Goal: Obtain resource: Obtain resource

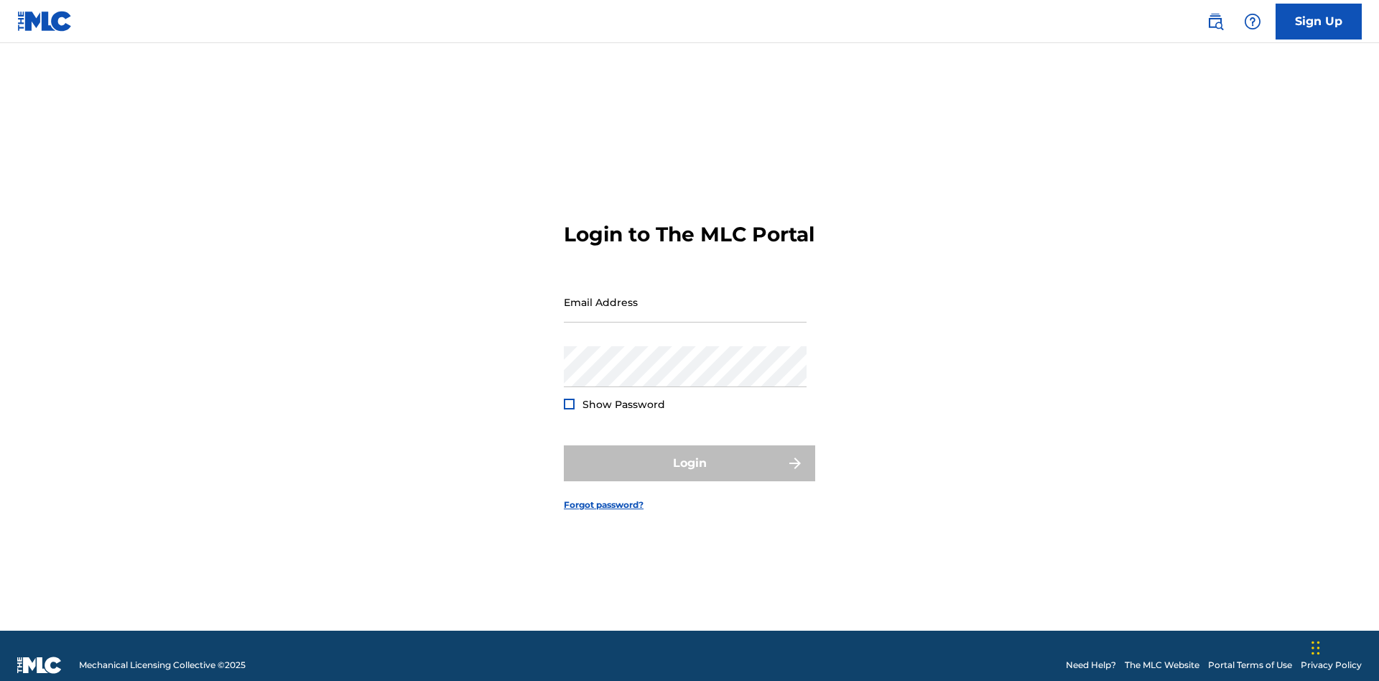
scroll to position [19, 0]
click at [685, 295] on input "Email Address" at bounding box center [685, 301] width 243 height 41
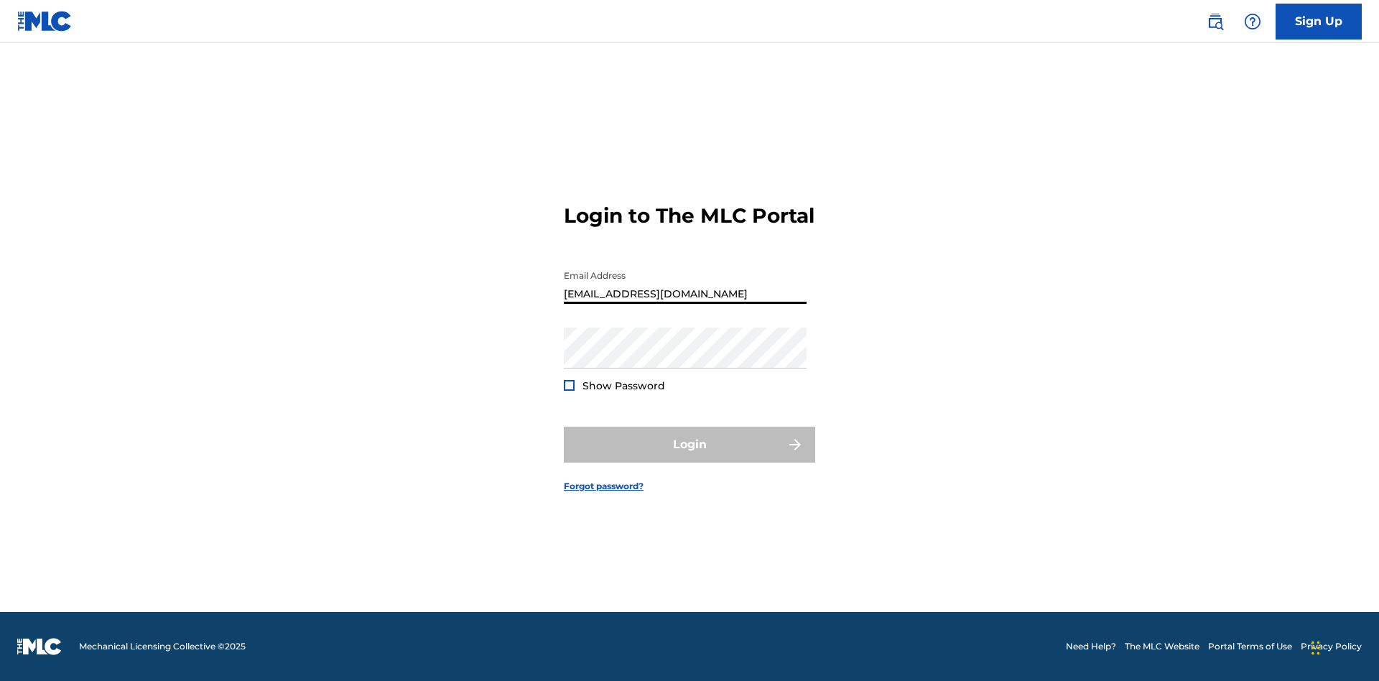
type input "[EMAIL_ADDRESS][DOMAIN_NAME]"
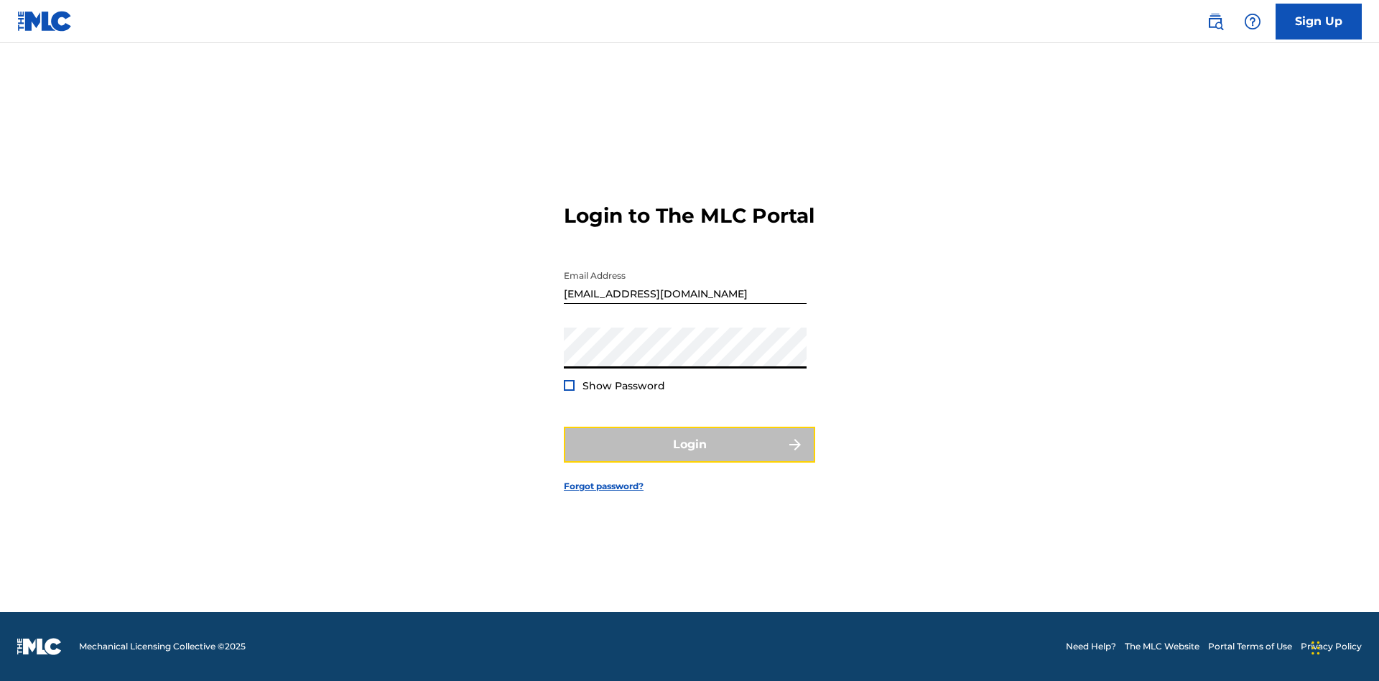
click at [689, 457] on button "Login" at bounding box center [689, 445] width 251 height 36
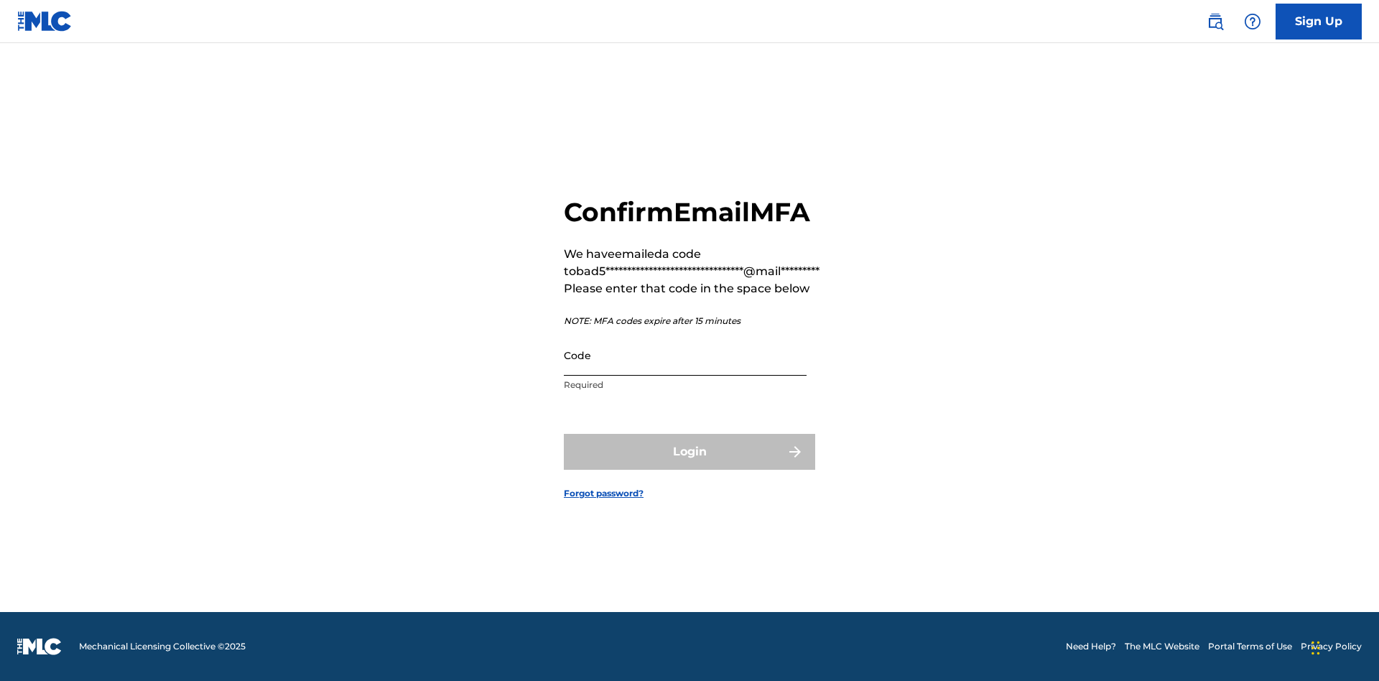
click at [685, 355] on input "Code" at bounding box center [685, 355] width 243 height 41
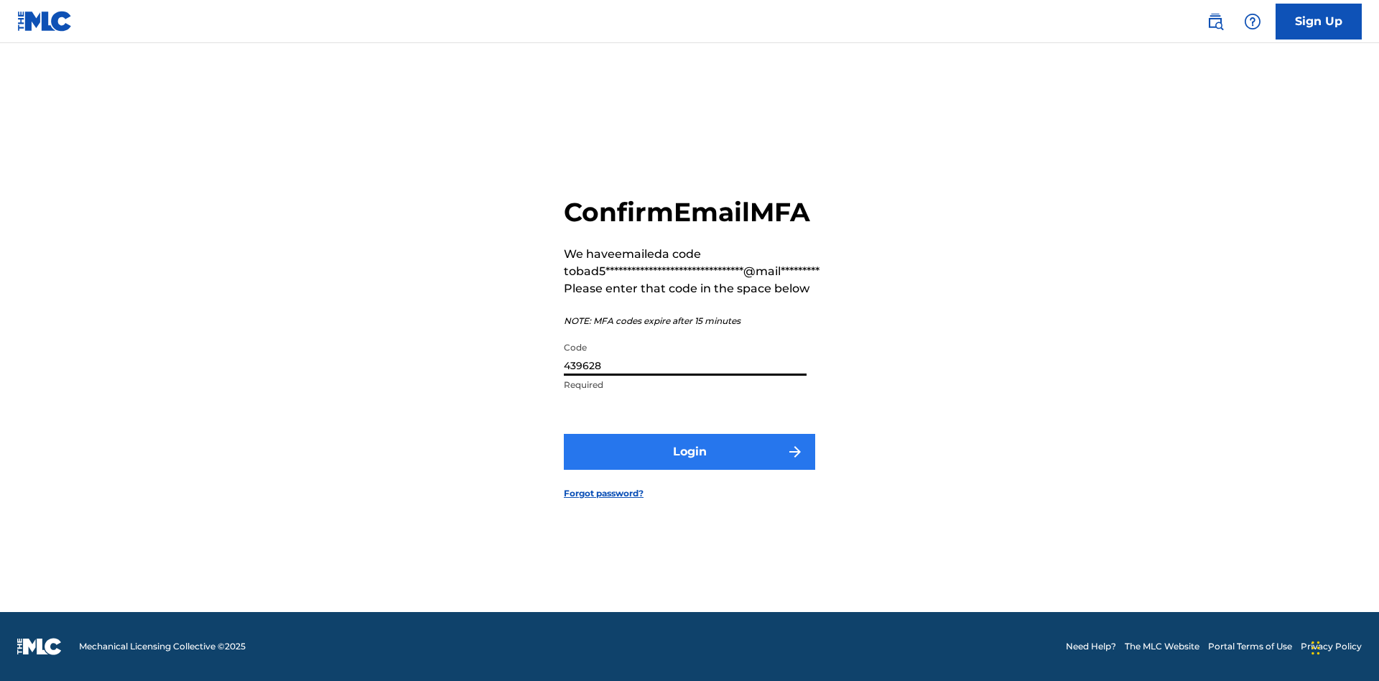
type input "439628"
click at [689, 451] on button "Login" at bounding box center [689, 452] width 251 height 36
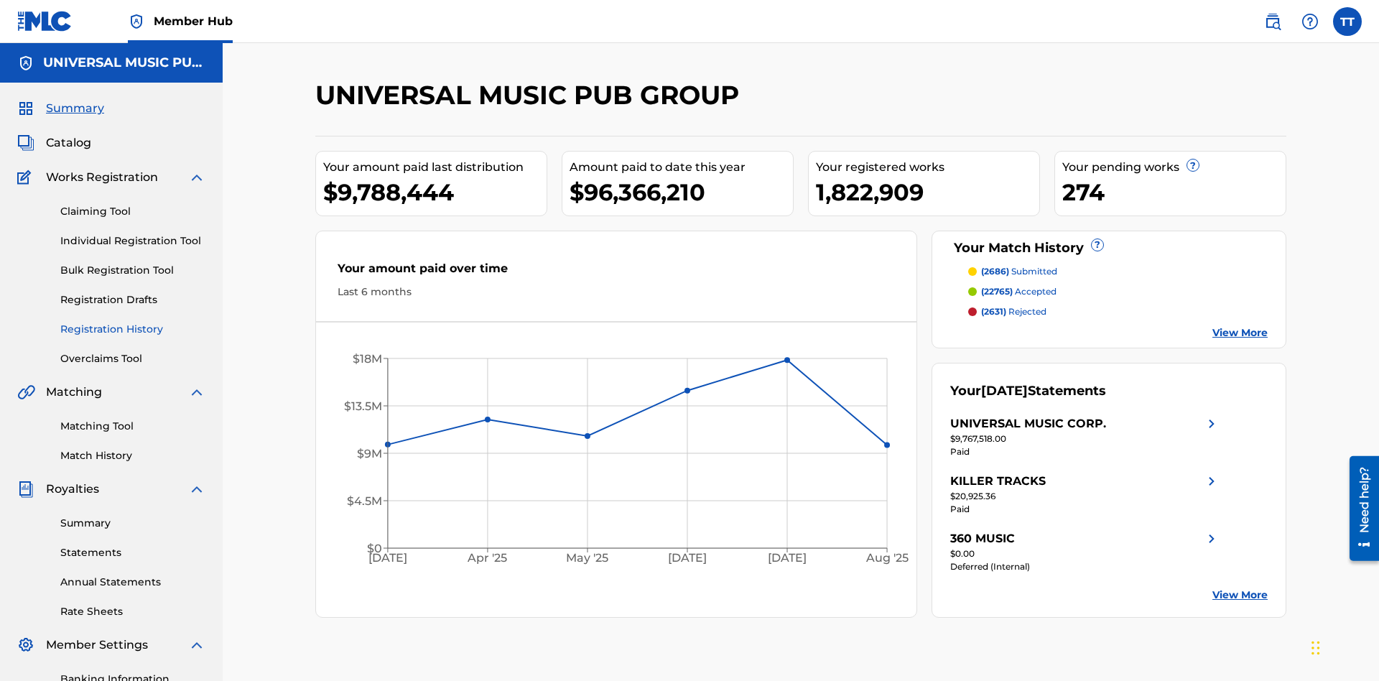
click at [133, 322] on link "Registration History" at bounding box center [132, 329] width 145 height 15
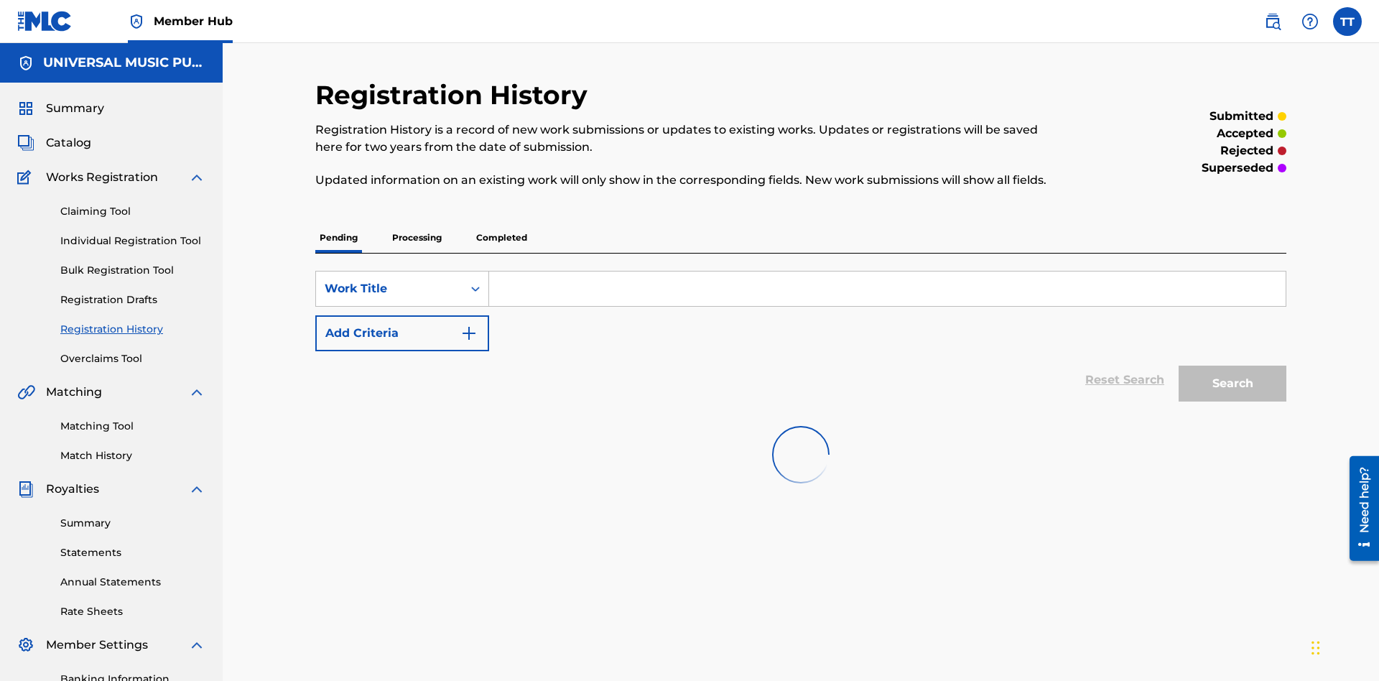
click at [501, 223] on p "Completed" at bounding box center [502, 238] width 60 height 30
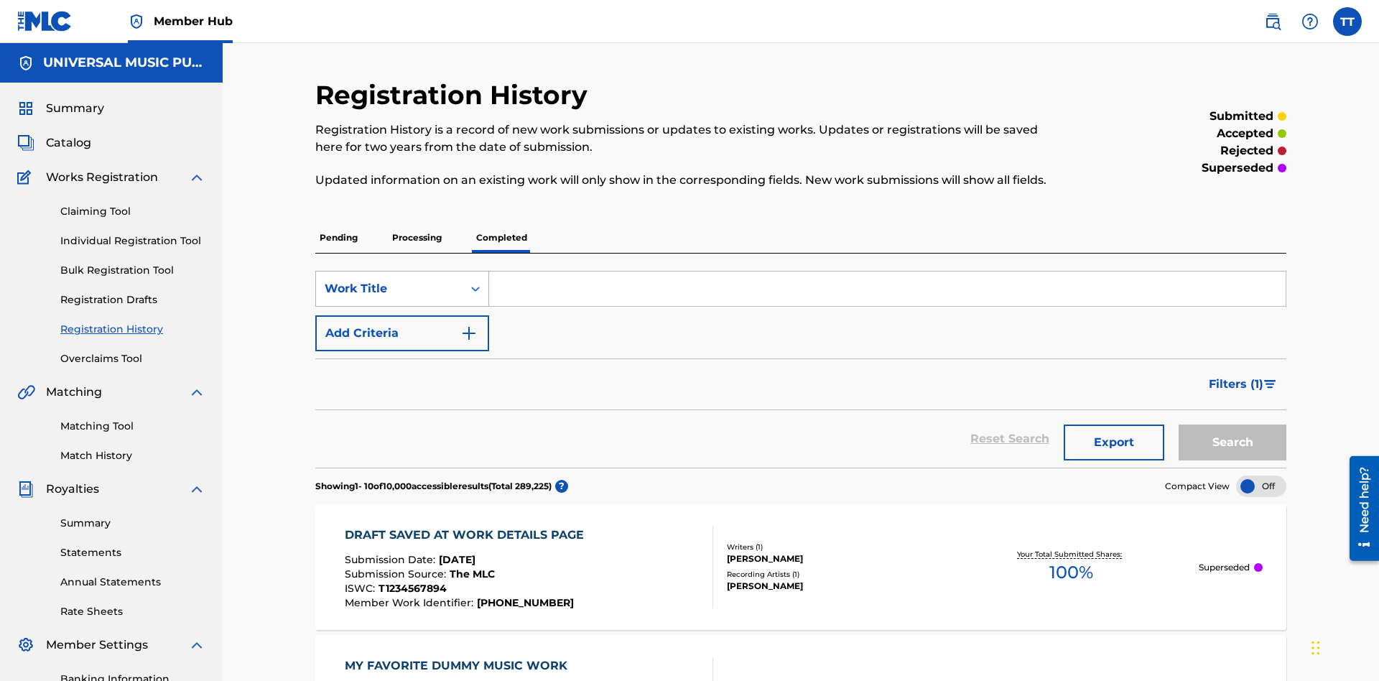
click at [389, 280] on div "Work Title" at bounding box center [389, 288] width 129 height 17
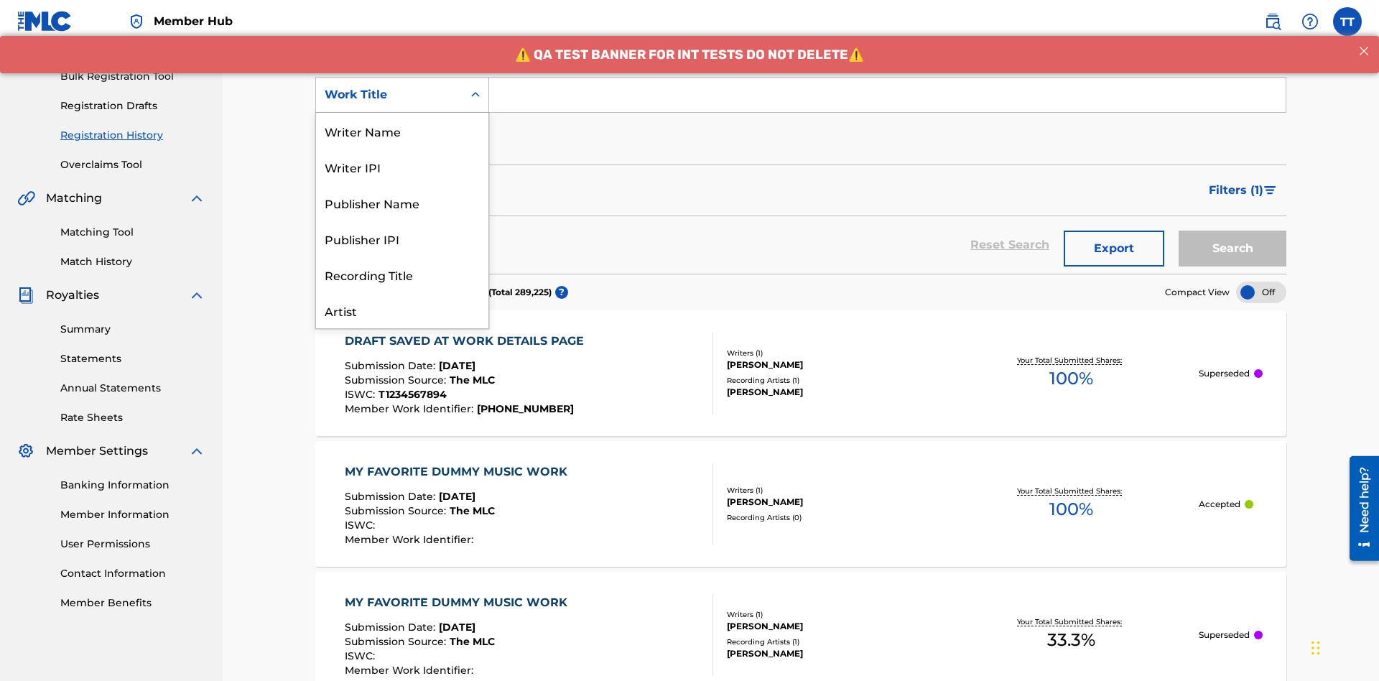
scroll to position [72, 0]
click at [402, 274] on div "ISRC" at bounding box center [402, 274] width 172 height 36
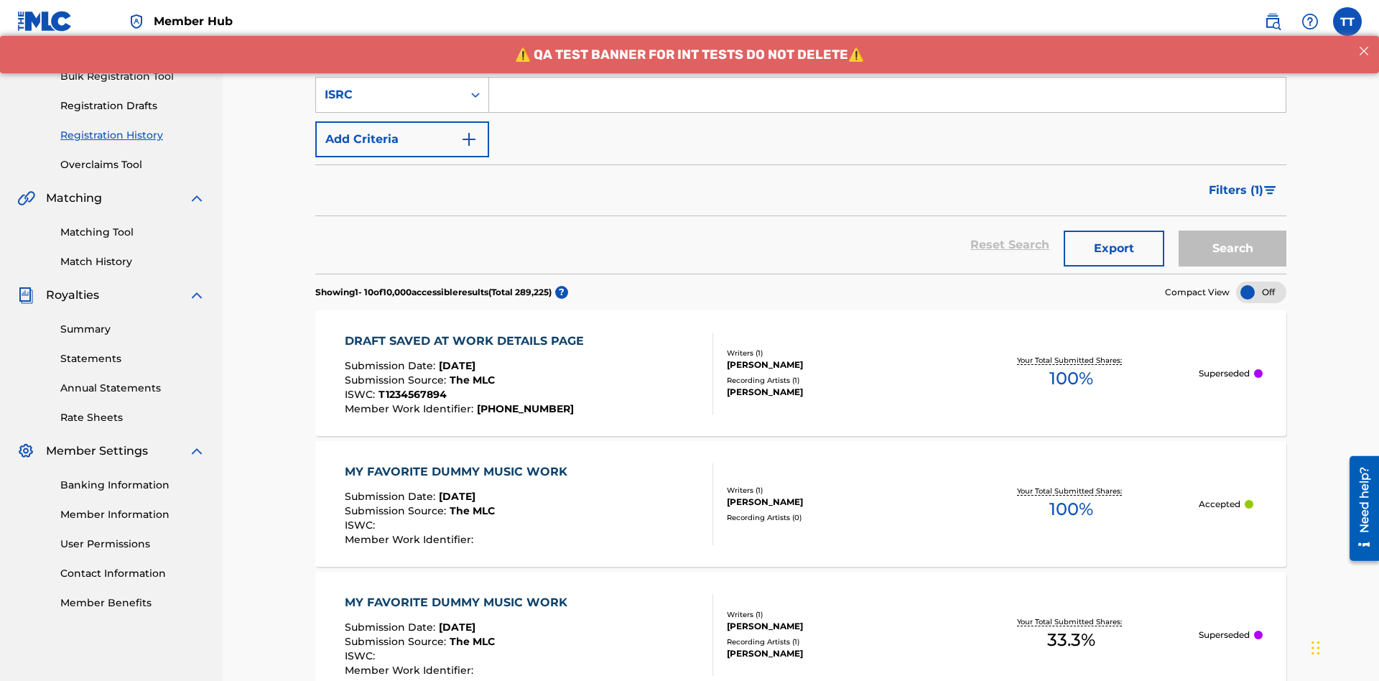
click at [887, 103] on input "Search Form" at bounding box center [887, 95] width 796 height 34
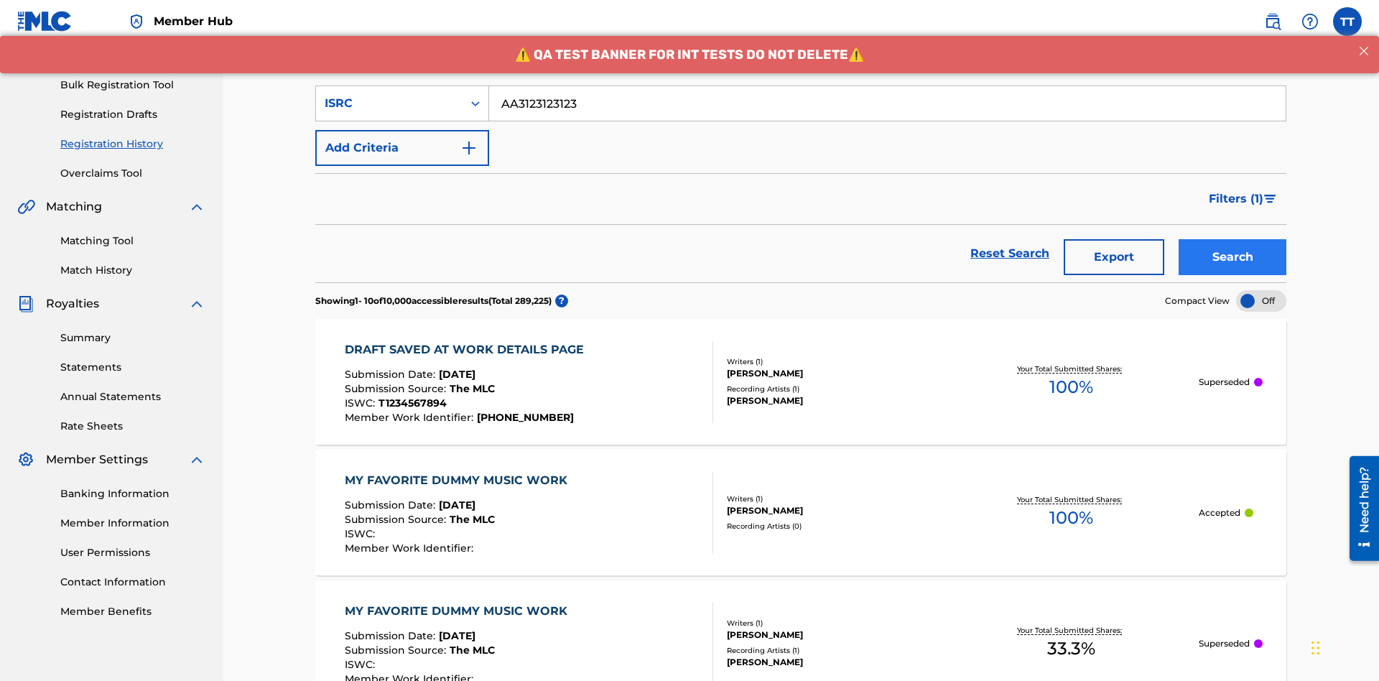
type input "AA3123123123"
click at [1232, 239] on button "Search" at bounding box center [1232, 257] width 108 height 36
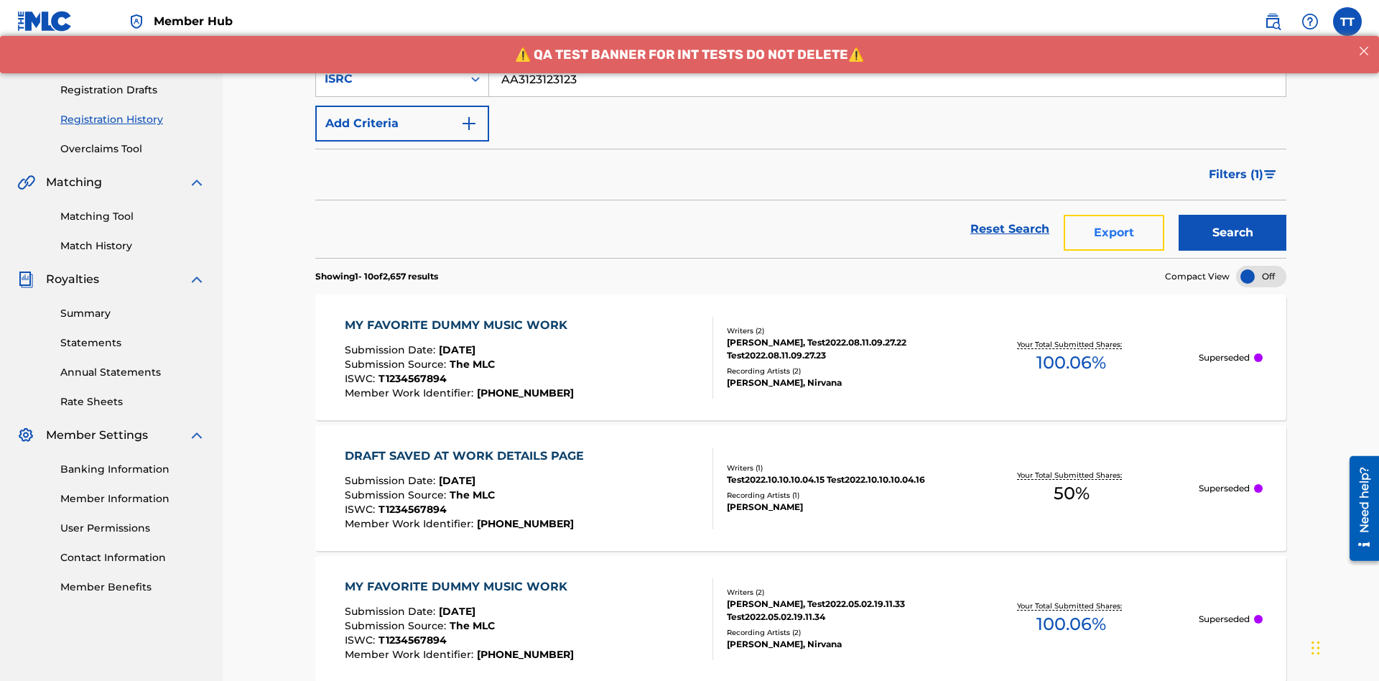
click at [1114, 215] on button "Export" at bounding box center [1113, 233] width 101 height 36
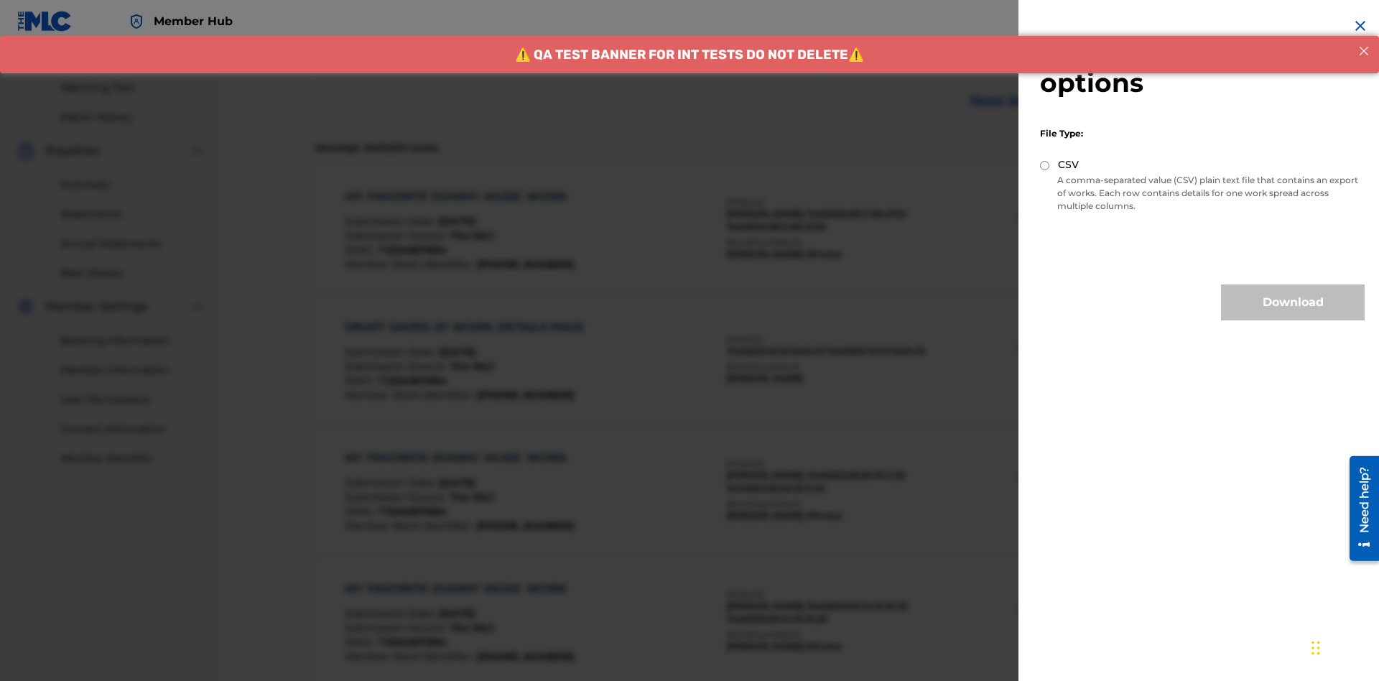
click at [1045, 165] on input "CSV" at bounding box center [1044, 165] width 9 height 9
radio input "true"
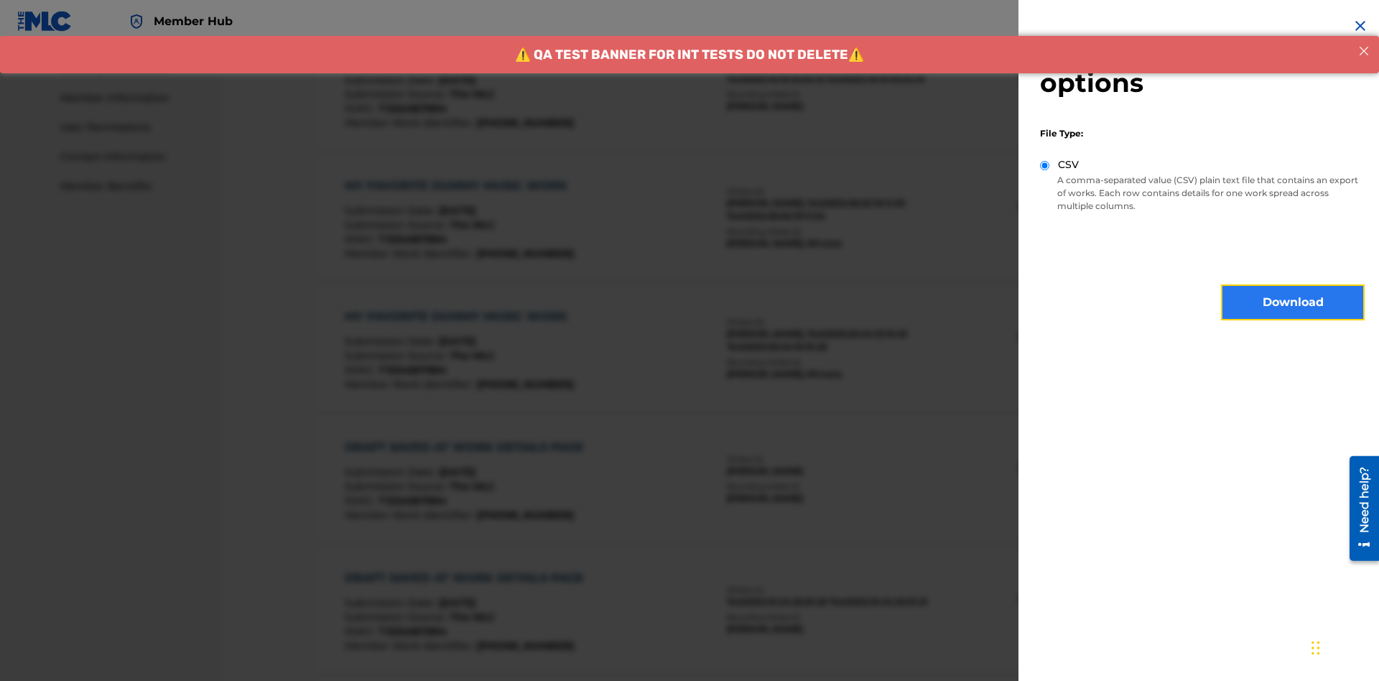
click at [1293, 302] on button "Download" at bounding box center [1293, 302] width 144 height 36
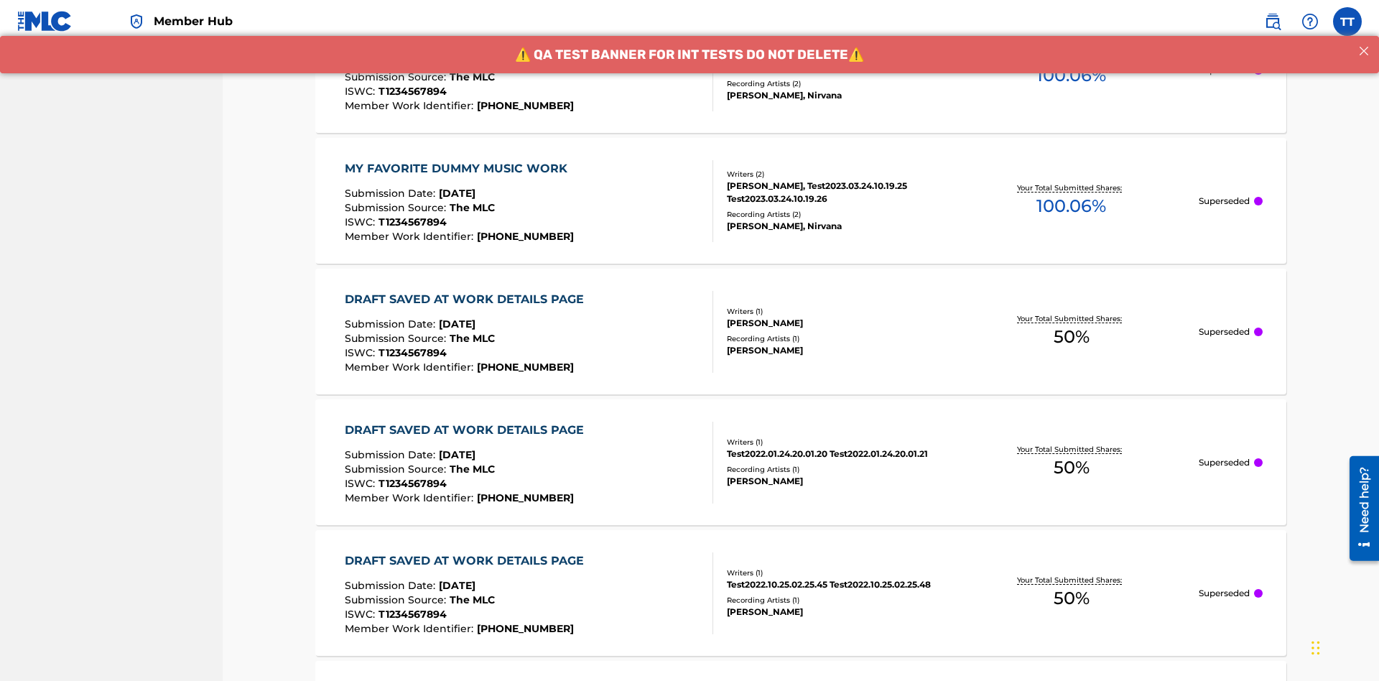
scroll to position [0, 0]
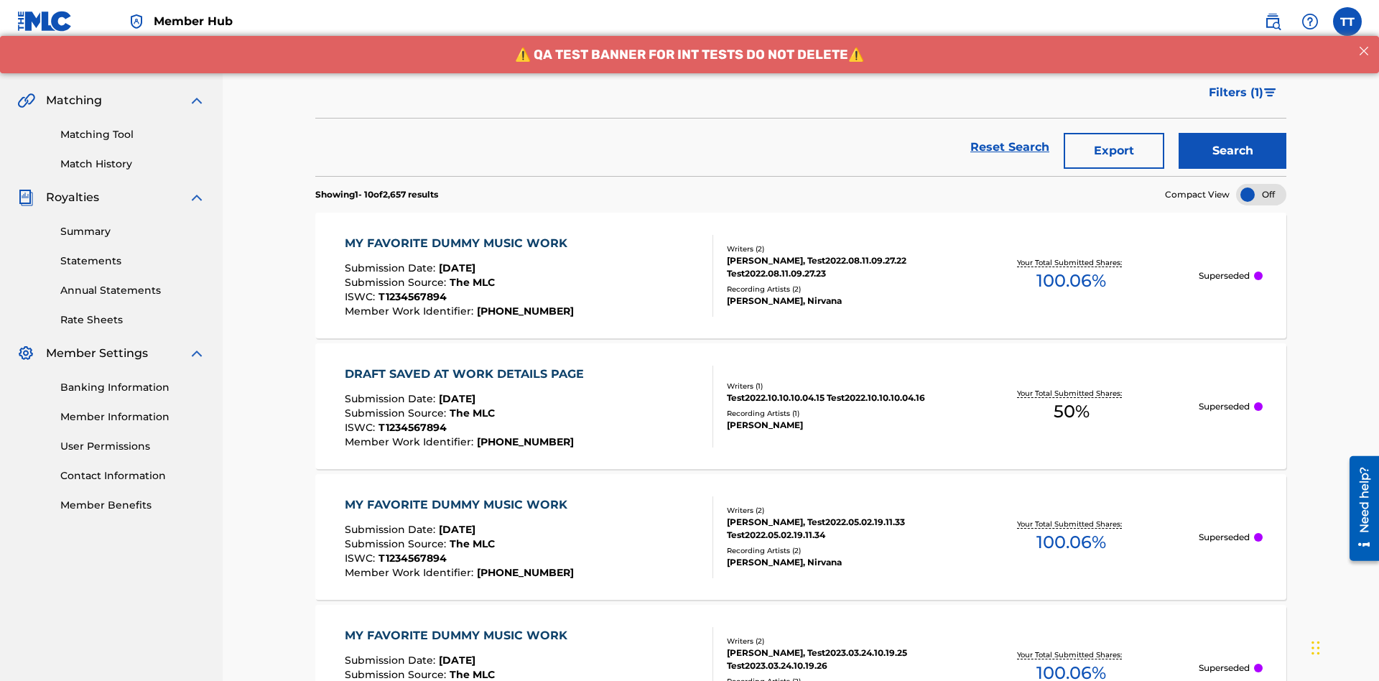
click at [457, 235] on div "MY FAVORITE DUMMY MUSIC WORK" at bounding box center [460, 243] width 230 height 17
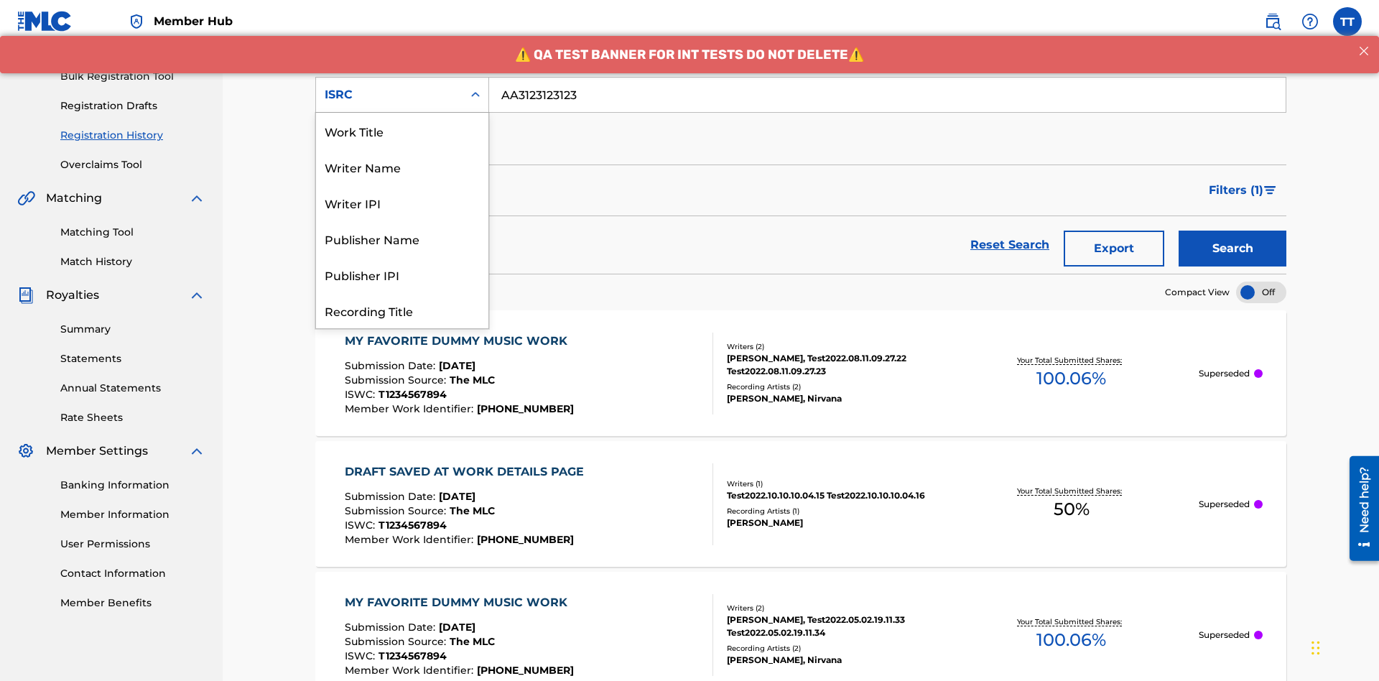
scroll to position [72, 0]
click at [402, 238] on div "Recording Title" at bounding box center [402, 238] width 172 height 36
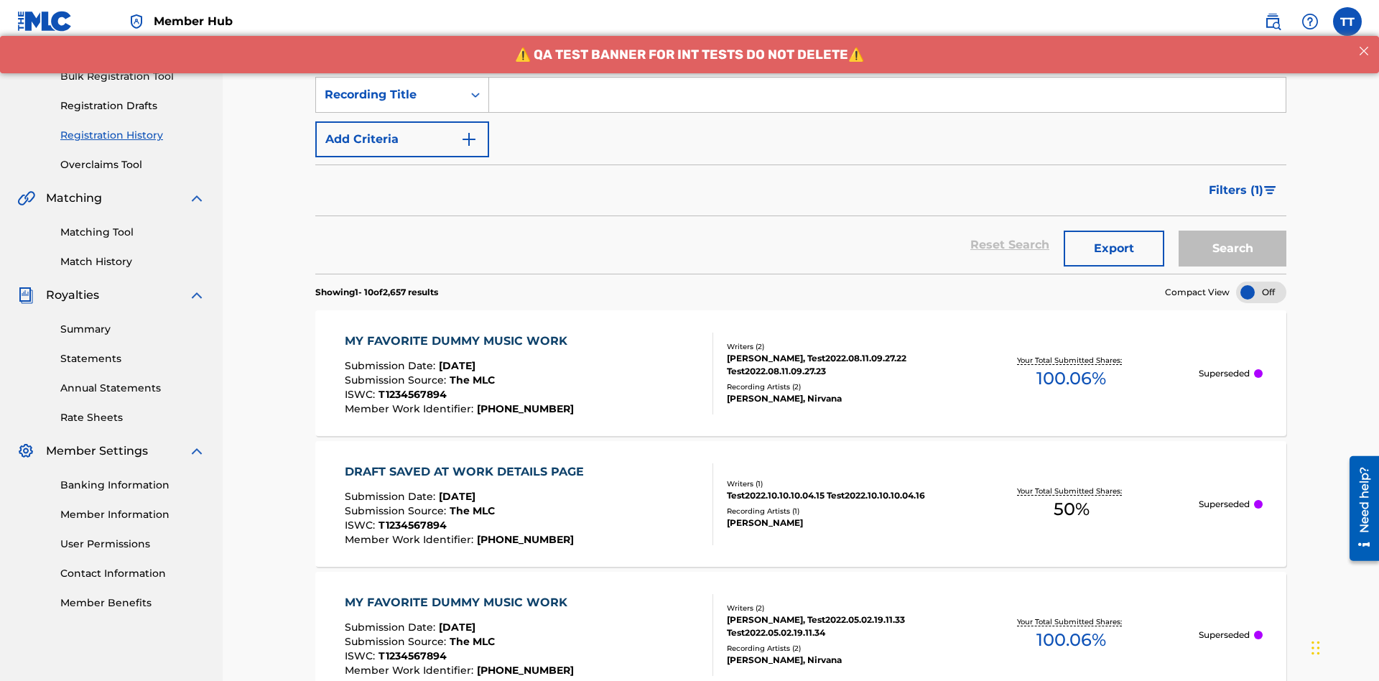
click at [887, 103] on input "Search Form" at bounding box center [887, 95] width 796 height 34
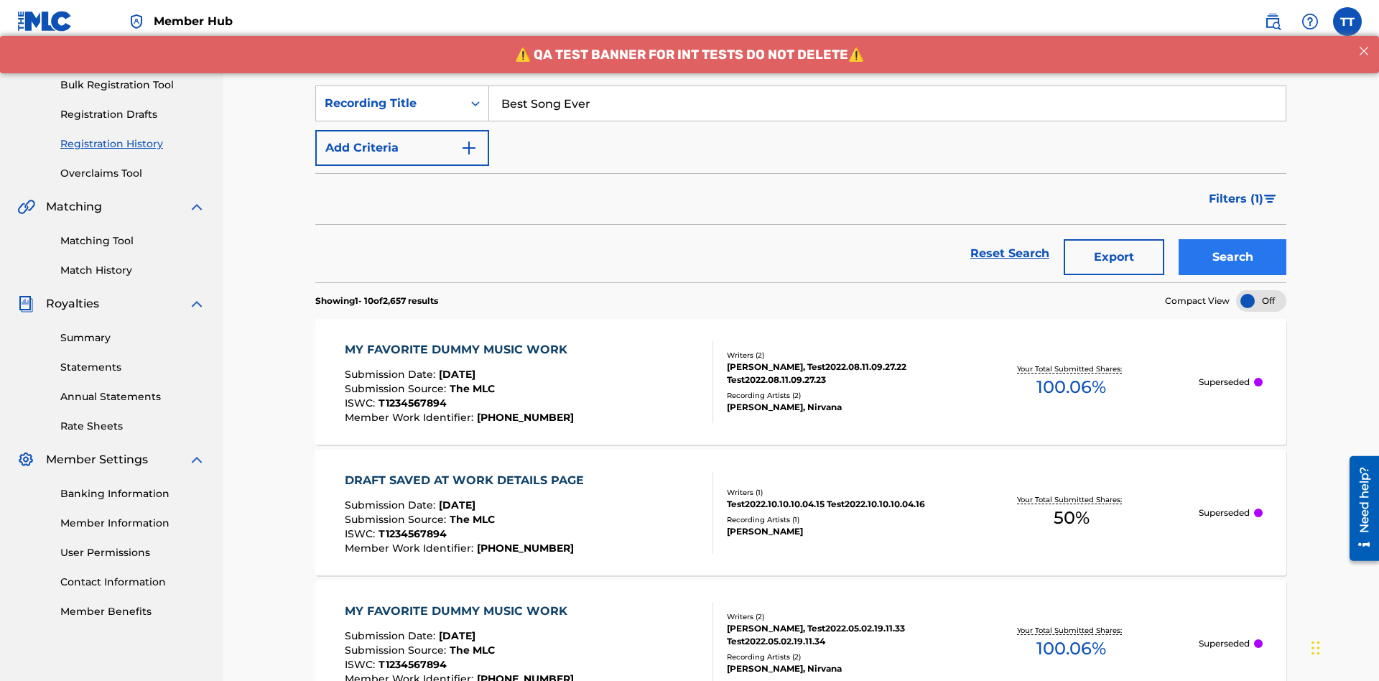
type input "Best Song Ever"
click at [1232, 239] on button "Search" at bounding box center [1232, 257] width 108 height 36
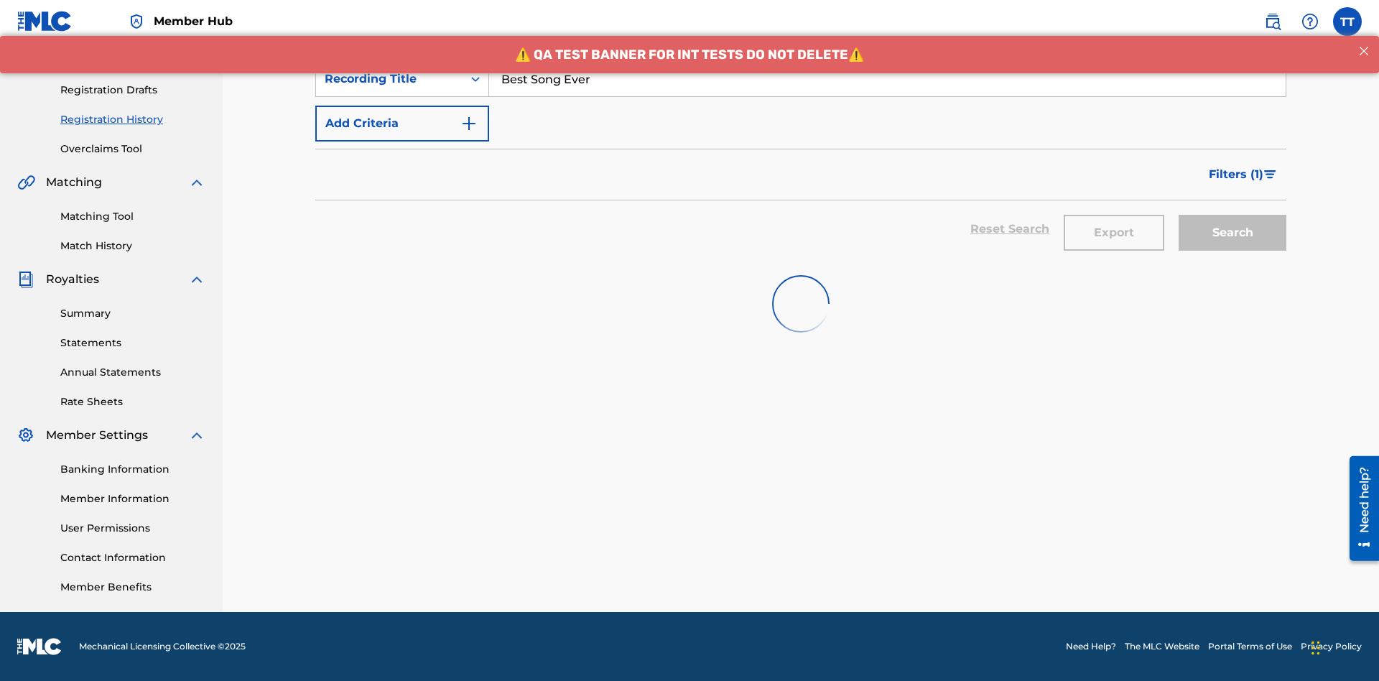
click at [1114, 215] on button "Export" at bounding box center [1113, 233] width 101 height 36
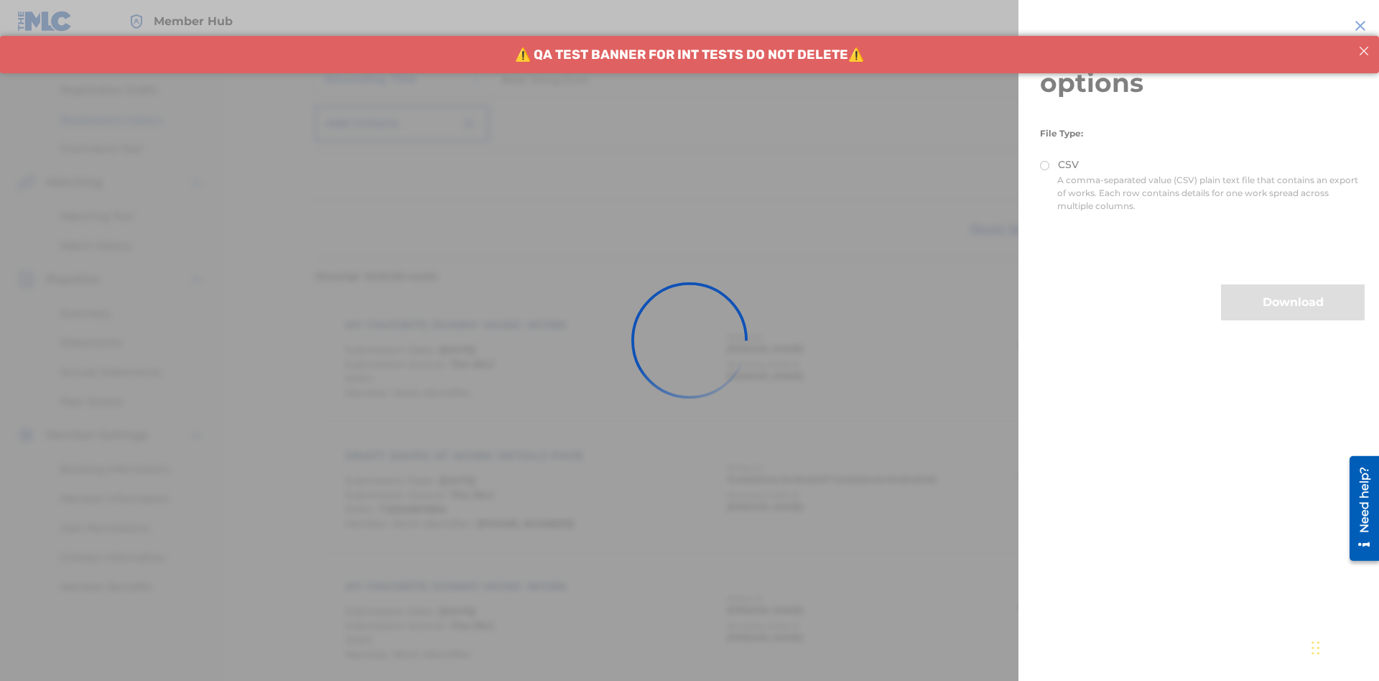
scroll to position [338, 0]
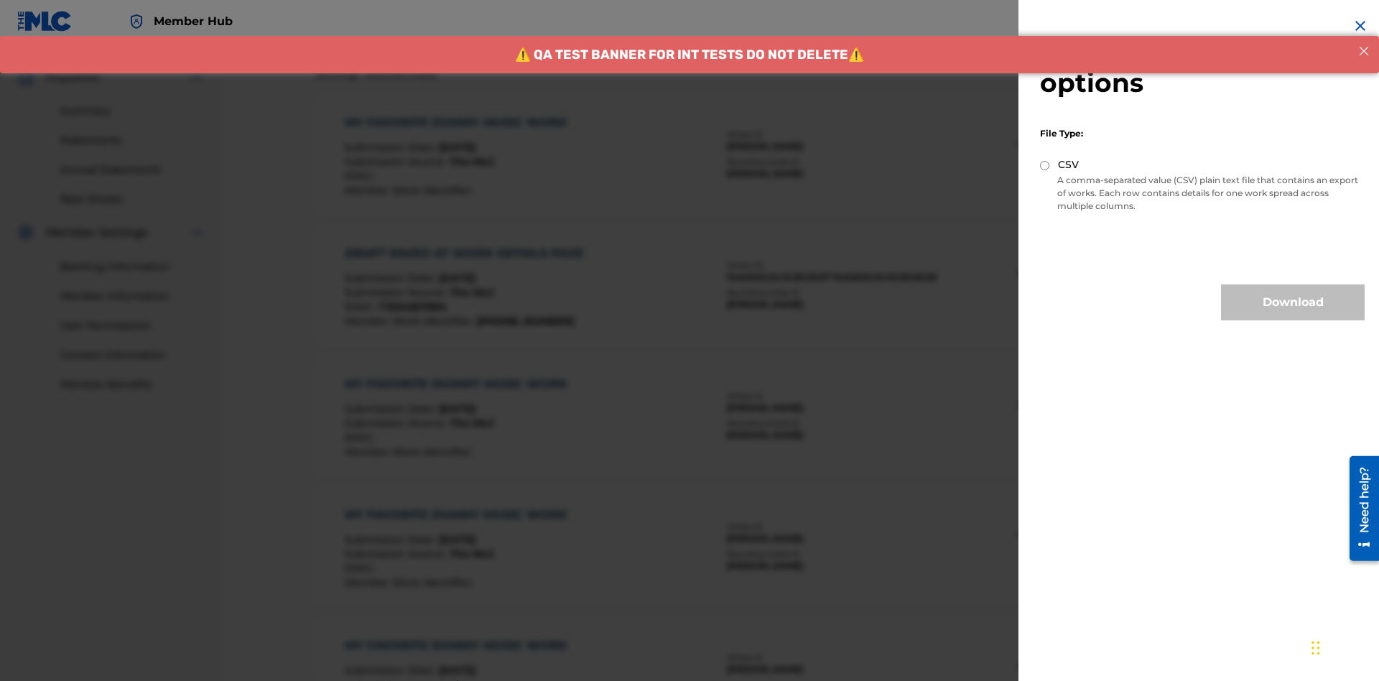
click at [1045, 165] on input "CSV" at bounding box center [1044, 165] width 9 height 9
radio input "true"
click at [1293, 302] on button "Download" at bounding box center [1293, 302] width 144 height 36
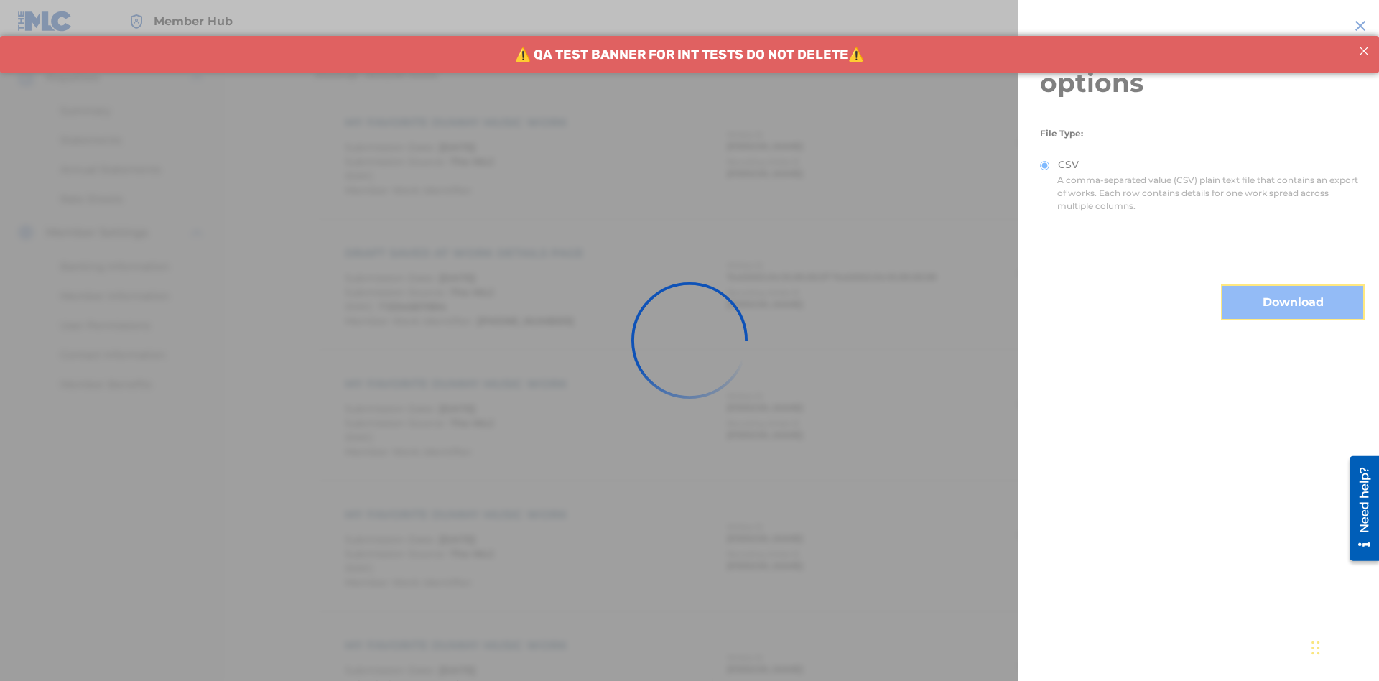
scroll to position [610, 0]
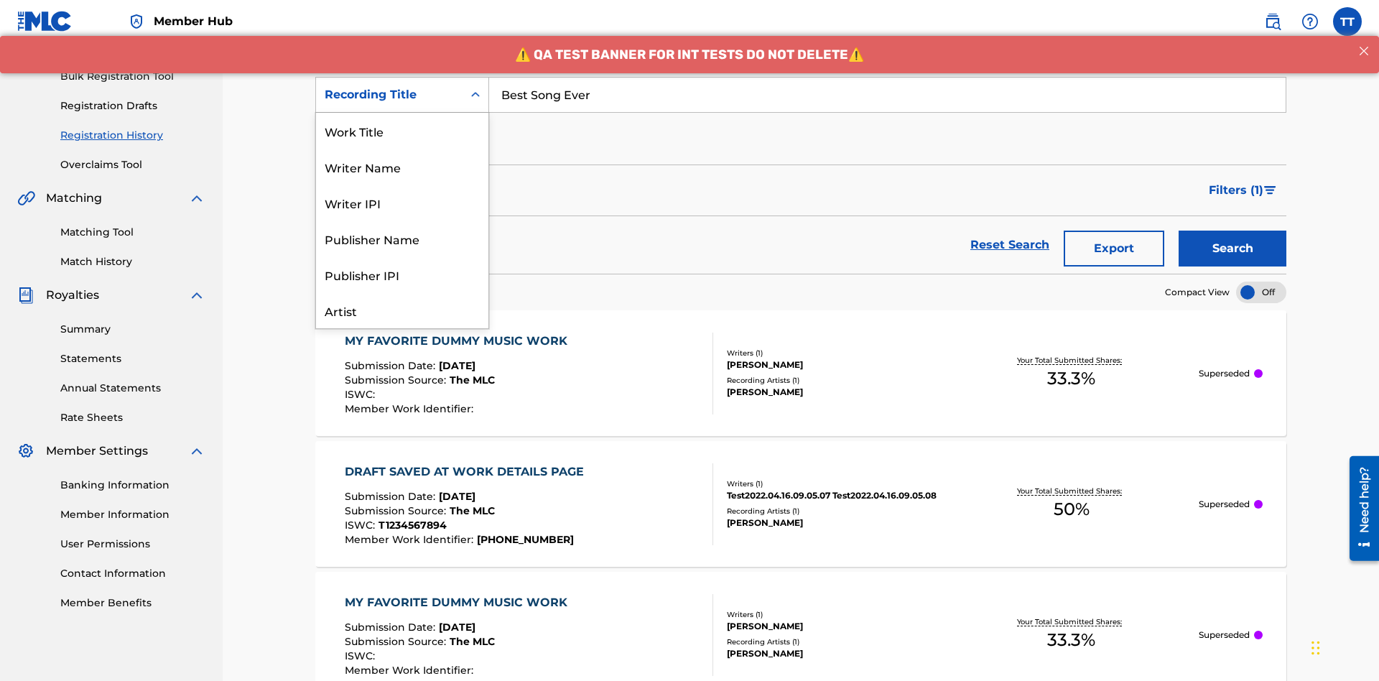
scroll to position [72, 0]
click at [402, 77] on div "Work Title" at bounding box center [402, 59] width 172 height 36
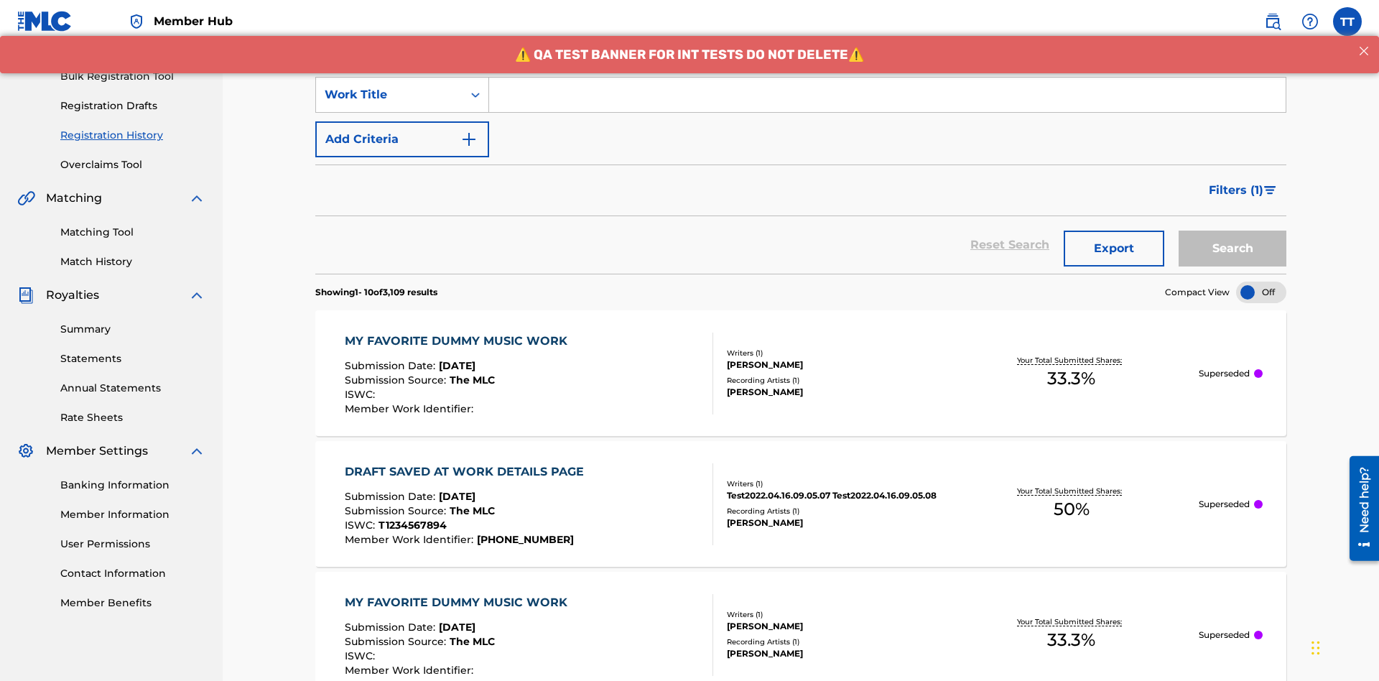
scroll to position [0, 0]
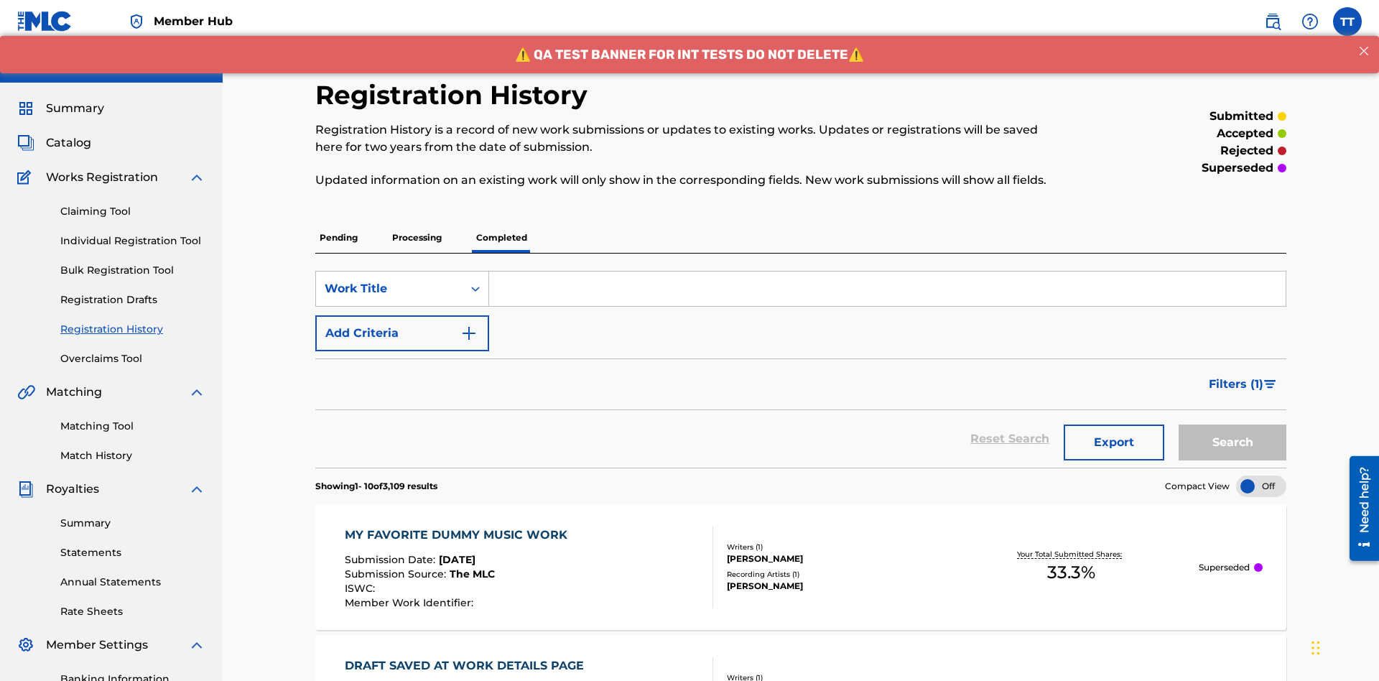
click at [887, 271] on input "Search Form" at bounding box center [887, 288] width 796 height 34
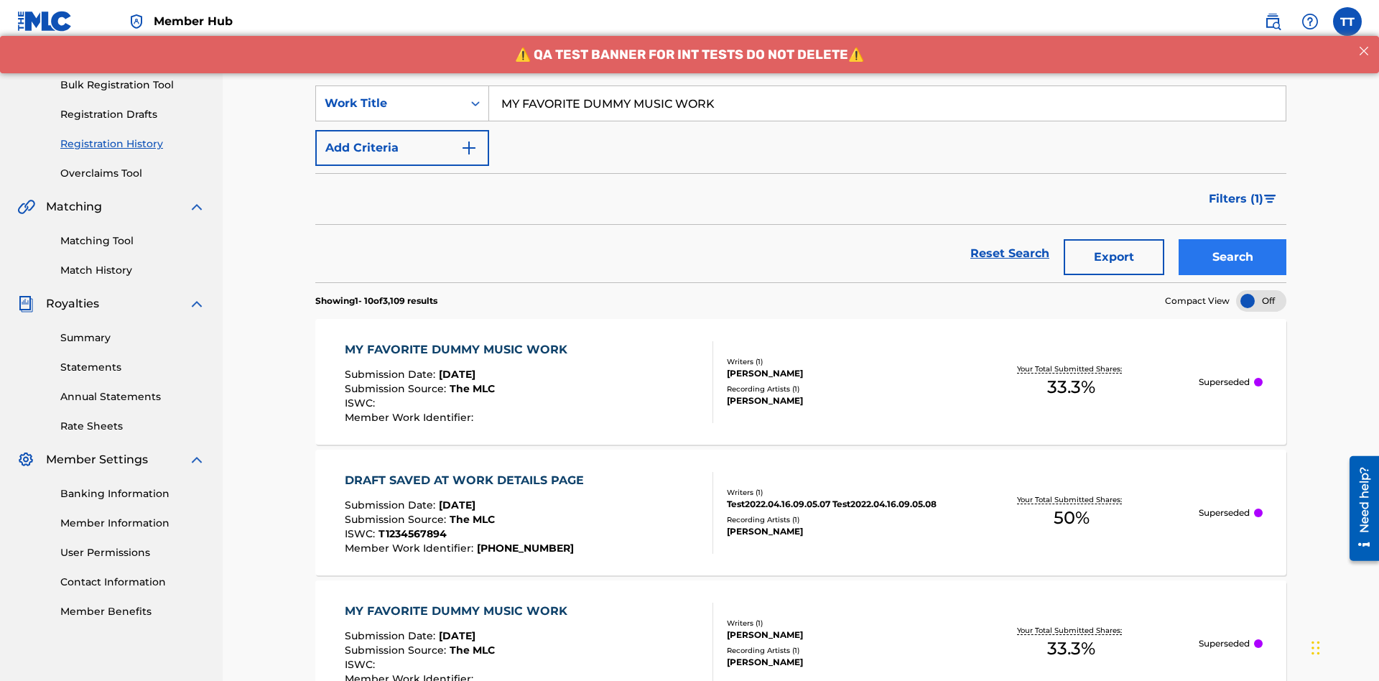
type input "MY FAVORITE DUMMY MUSIC WORK"
click at [1232, 239] on button "Search" at bounding box center [1232, 257] width 108 height 36
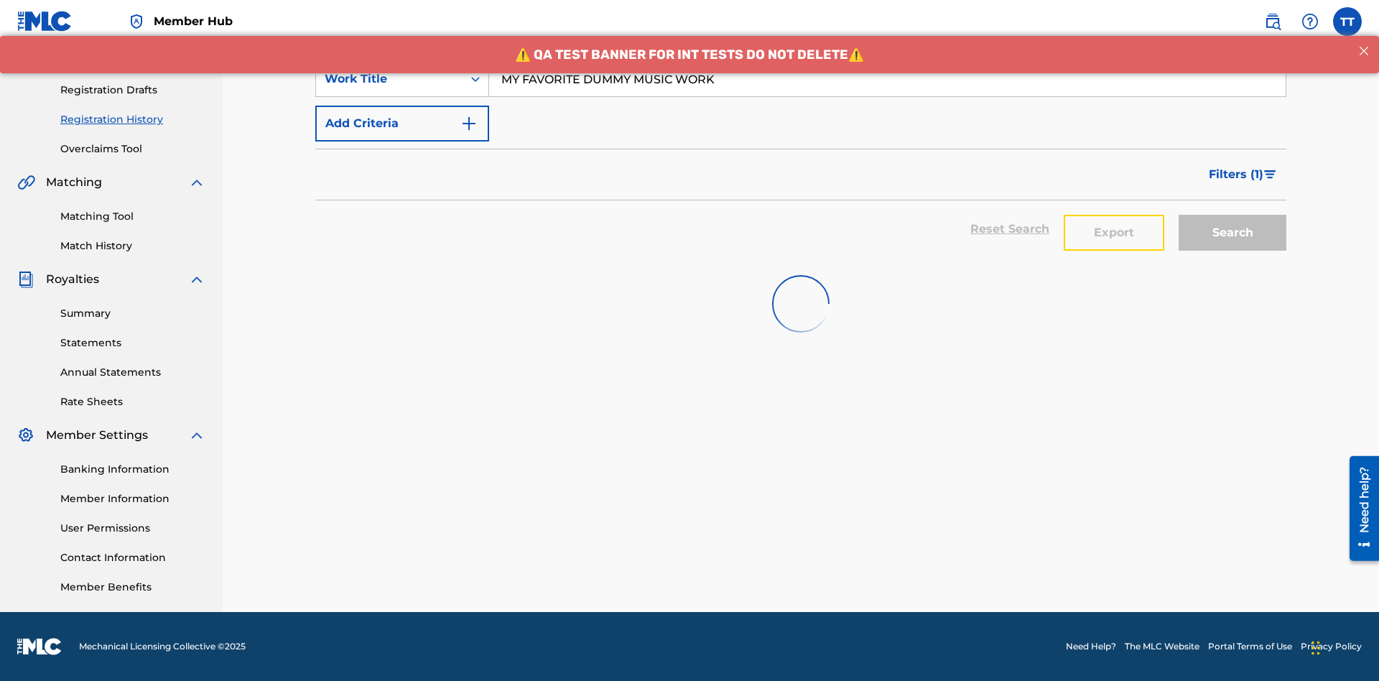
click at [1114, 215] on button "Export" at bounding box center [1113, 233] width 101 height 36
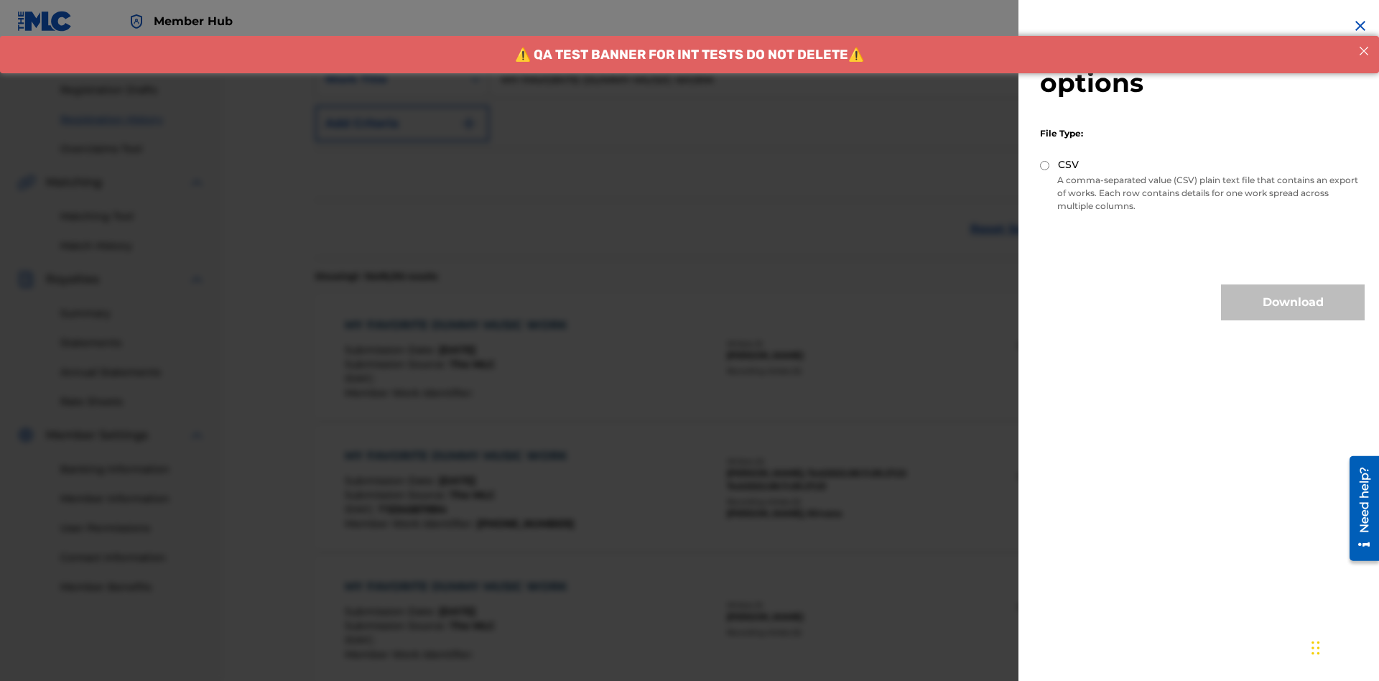
scroll to position [338, 0]
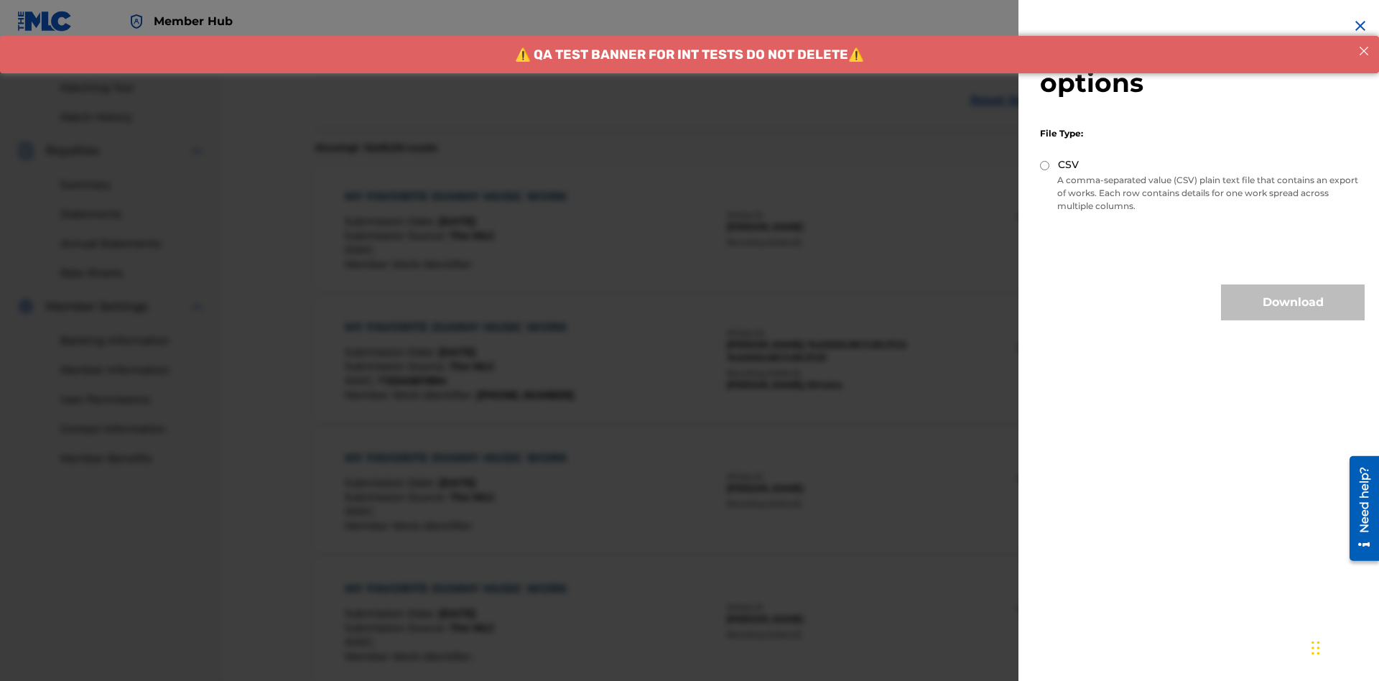
click at [1045, 165] on input "CSV" at bounding box center [1044, 165] width 9 height 9
radio input "true"
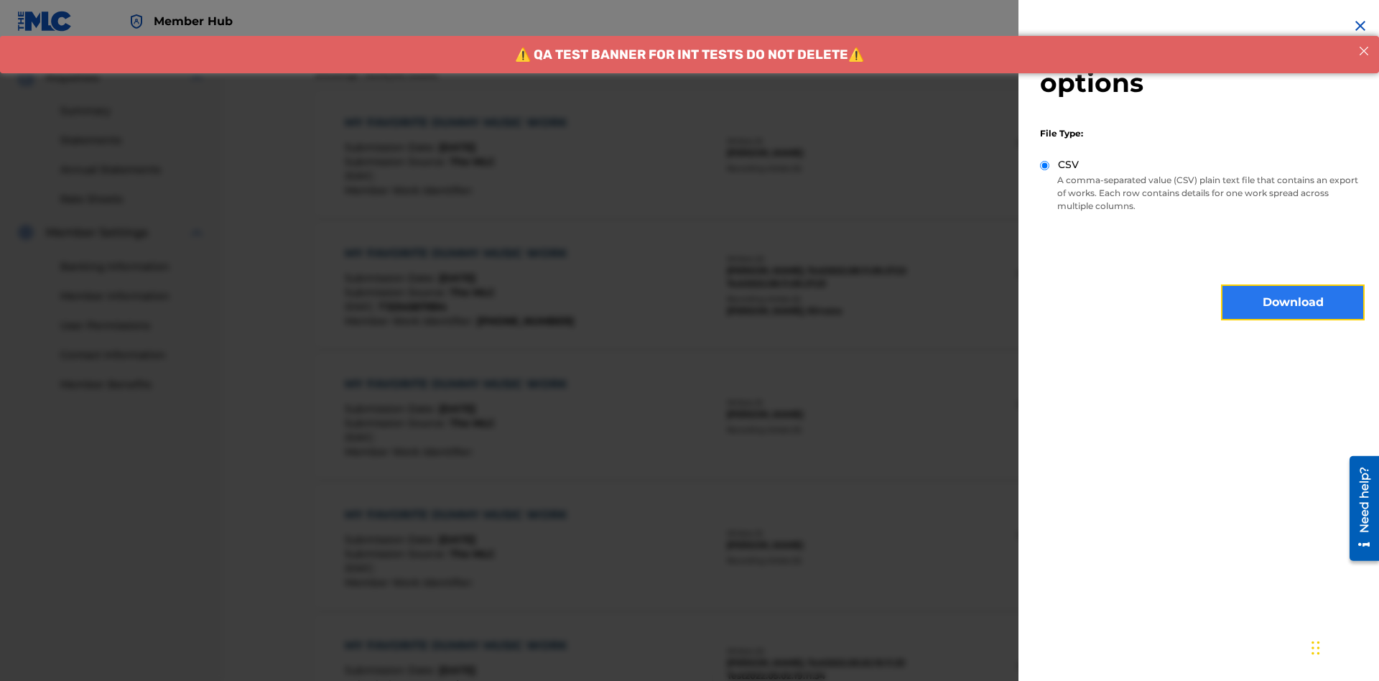
click at [1293, 302] on button "Download" at bounding box center [1293, 302] width 144 height 36
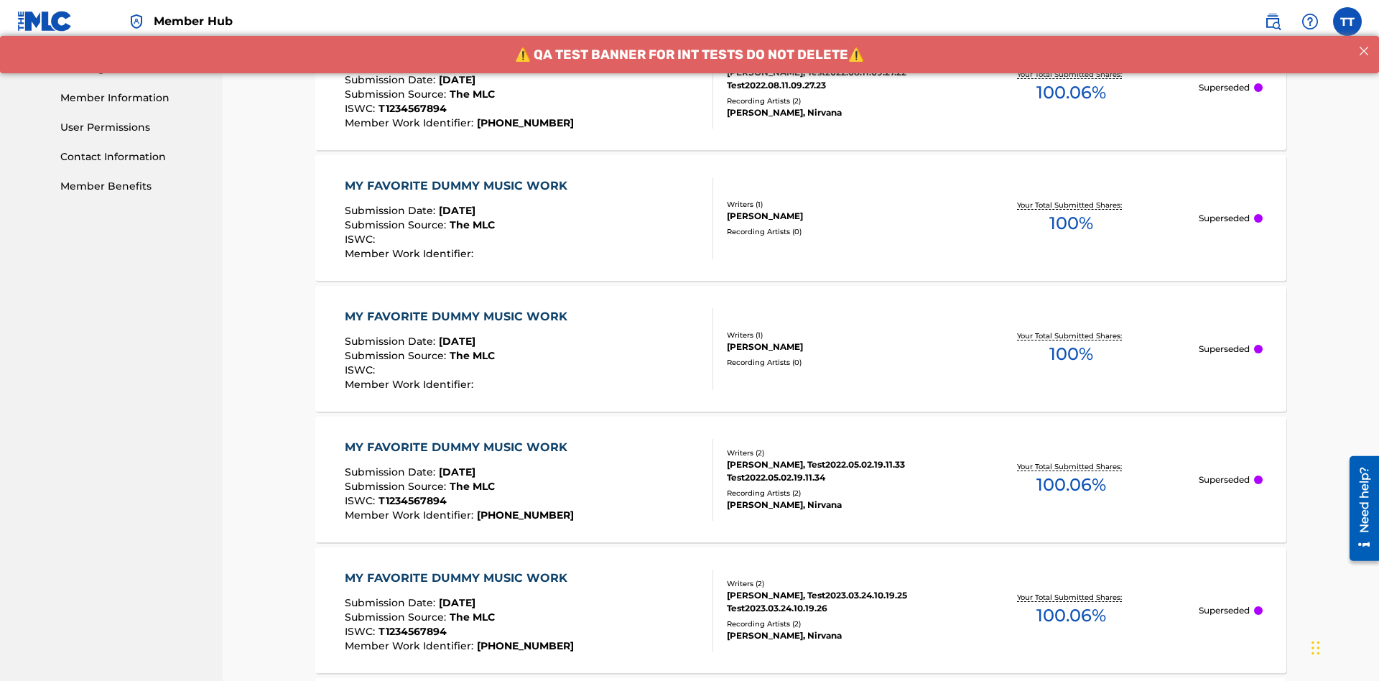
scroll to position [758, 0]
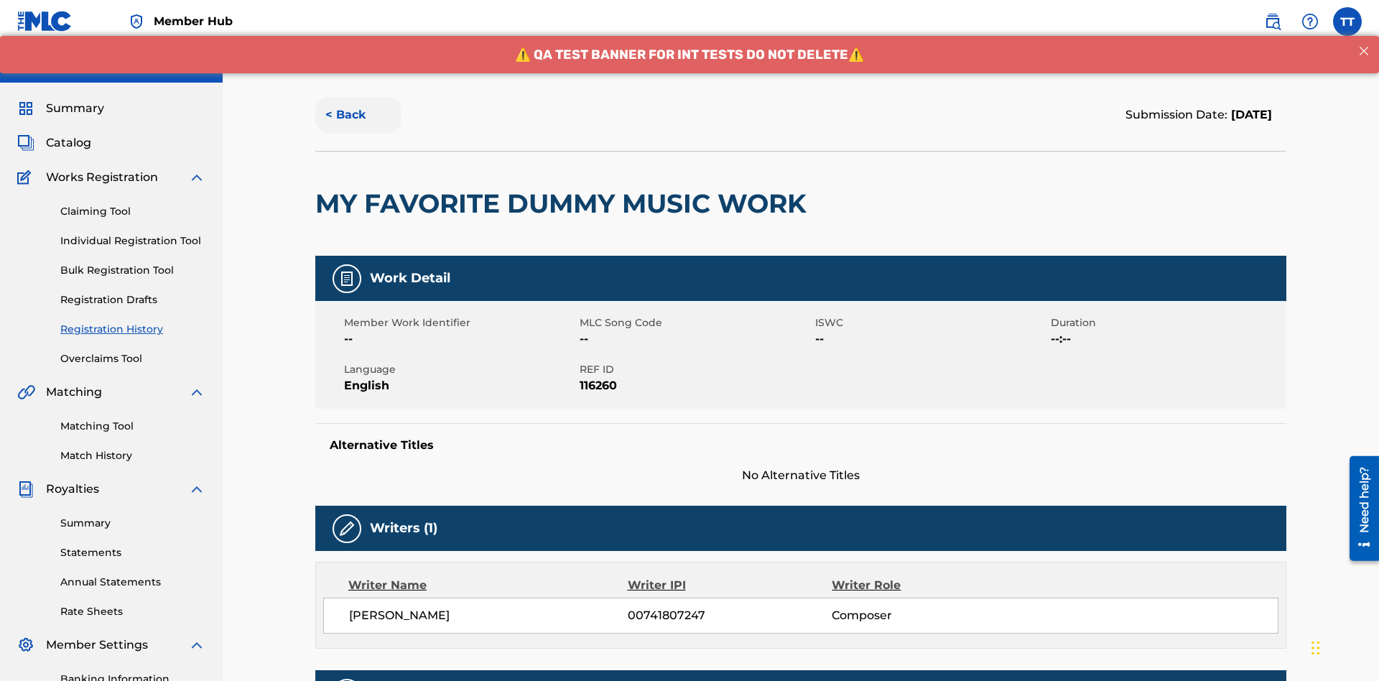
click at [358, 104] on button "< Back" at bounding box center [358, 115] width 86 height 36
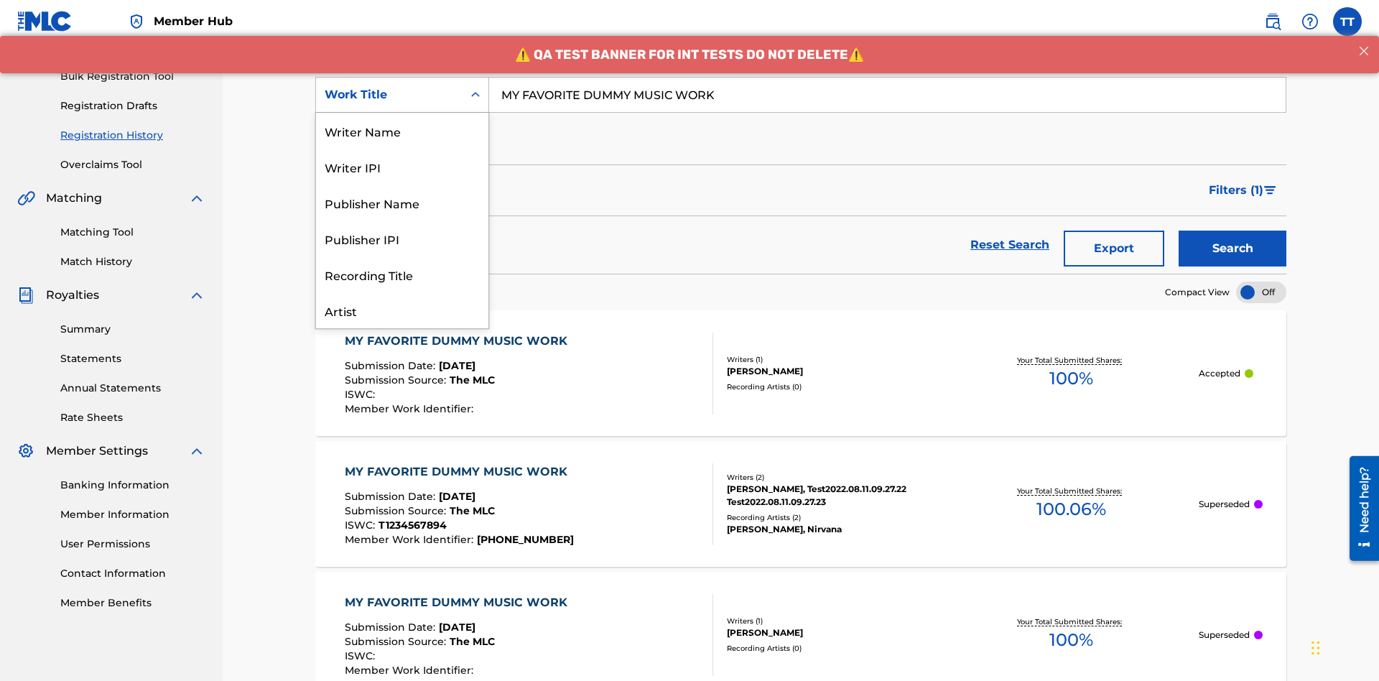
scroll to position [72, 0]
click at [402, 77] on div "Writer Name" at bounding box center [402, 59] width 172 height 36
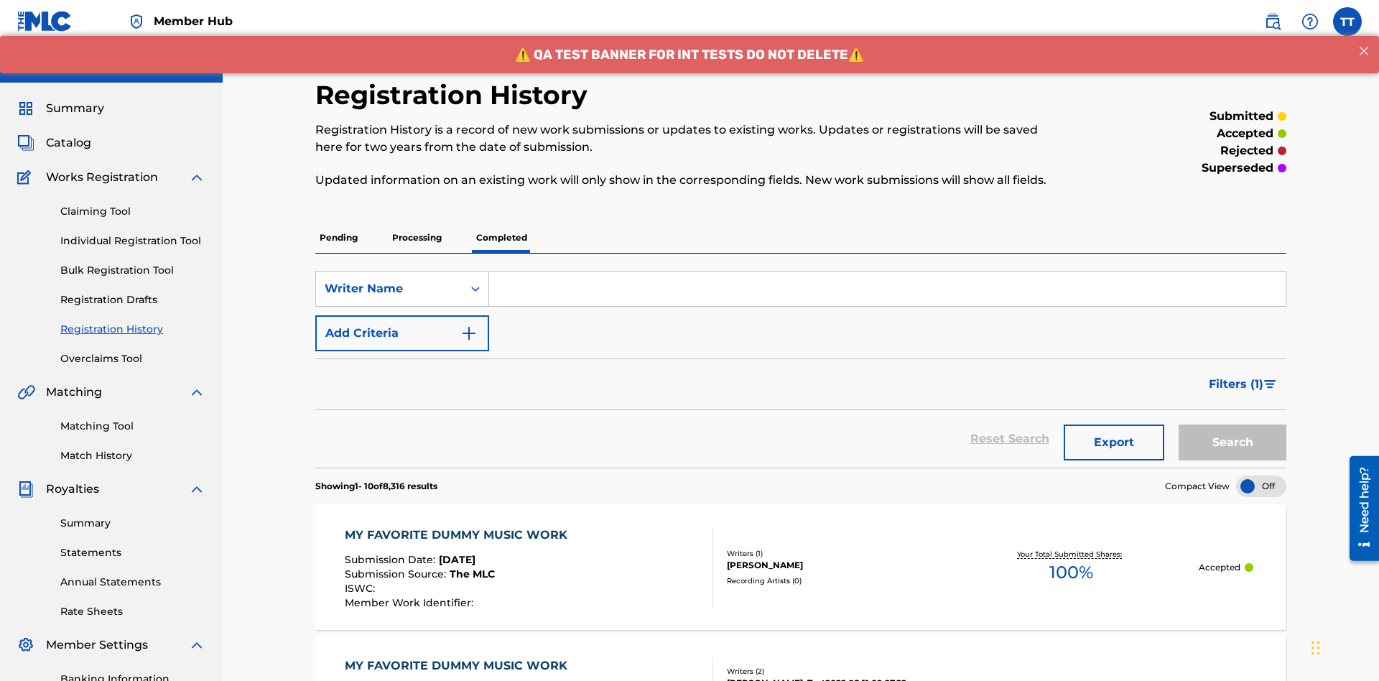
click at [887, 271] on input "Search Form" at bounding box center [887, 288] width 796 height 34
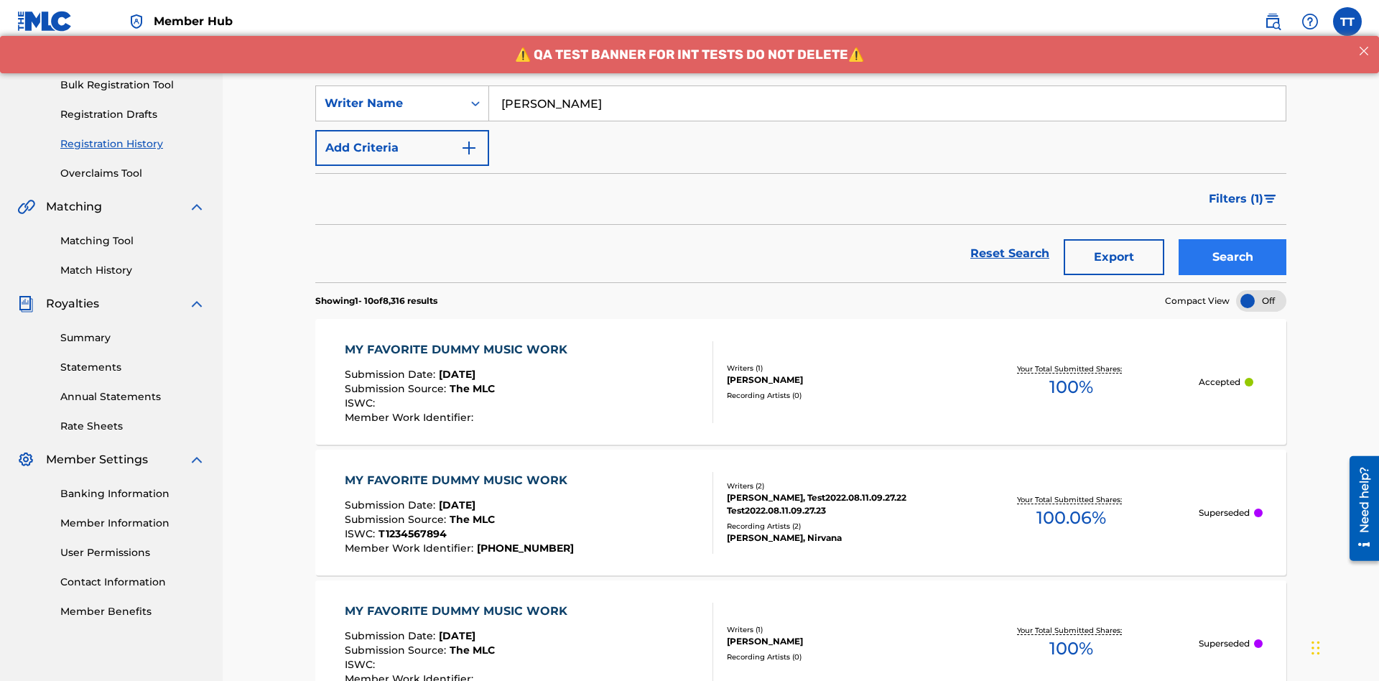
type input "[PERSON_NAME]"
click at [1232, 239] on button "Search" at bounding box center [1232, 257] width 108 height 36
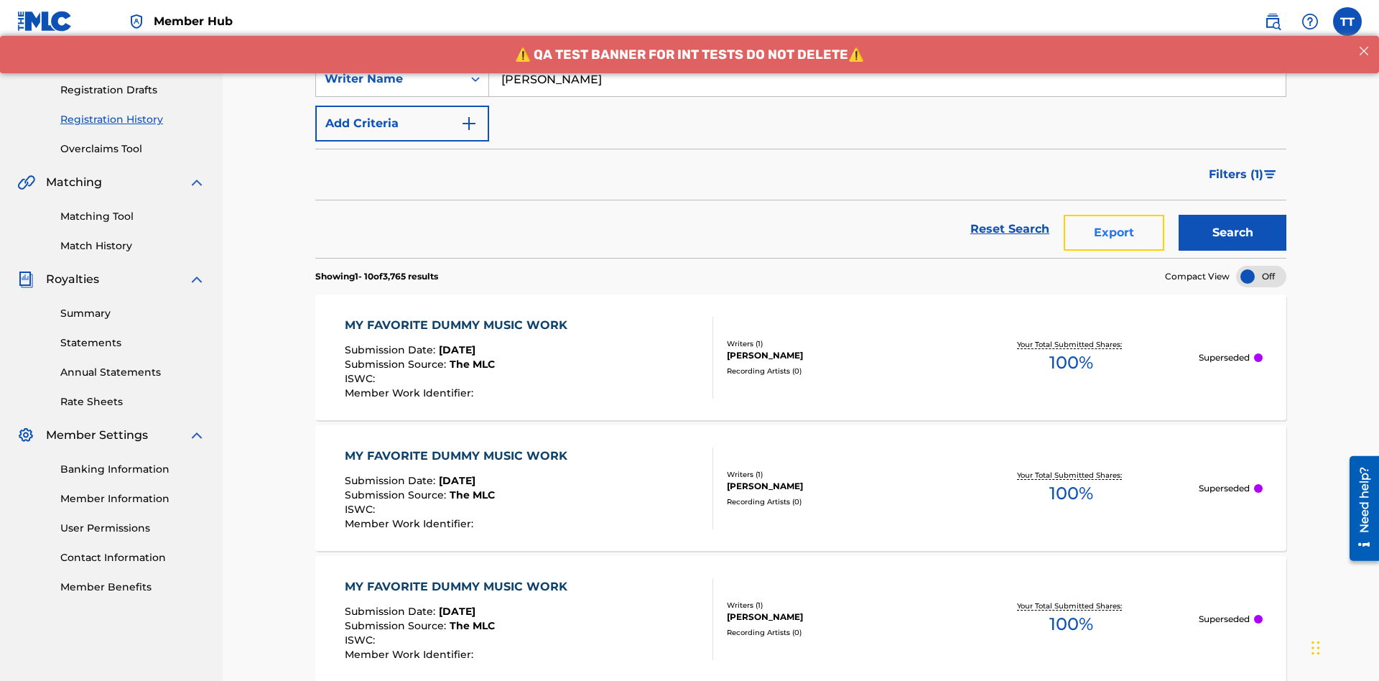
click at [1114, 215] on button "Export" at bounding box center [1113, 233] width 101 height 36
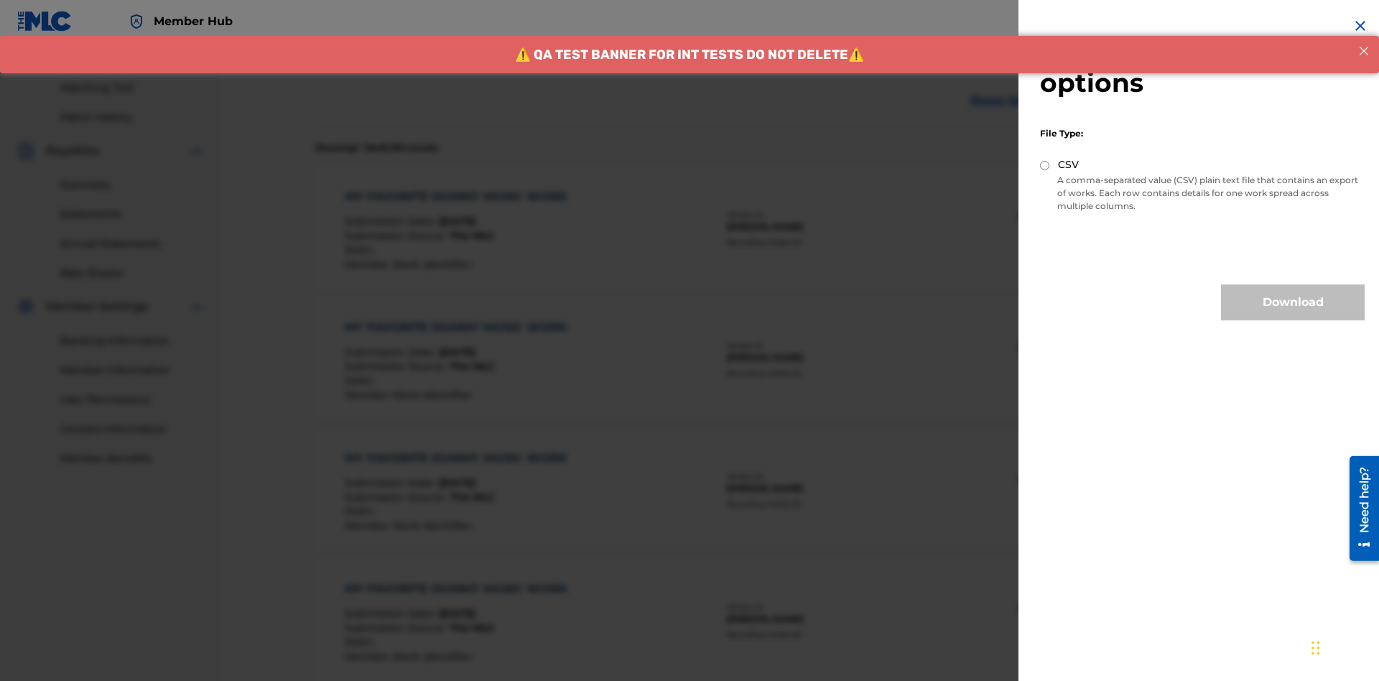
click at [1045, 165] on input "CSV" at bounding box center [1044, 165] width 9 height 9
radio input "true"
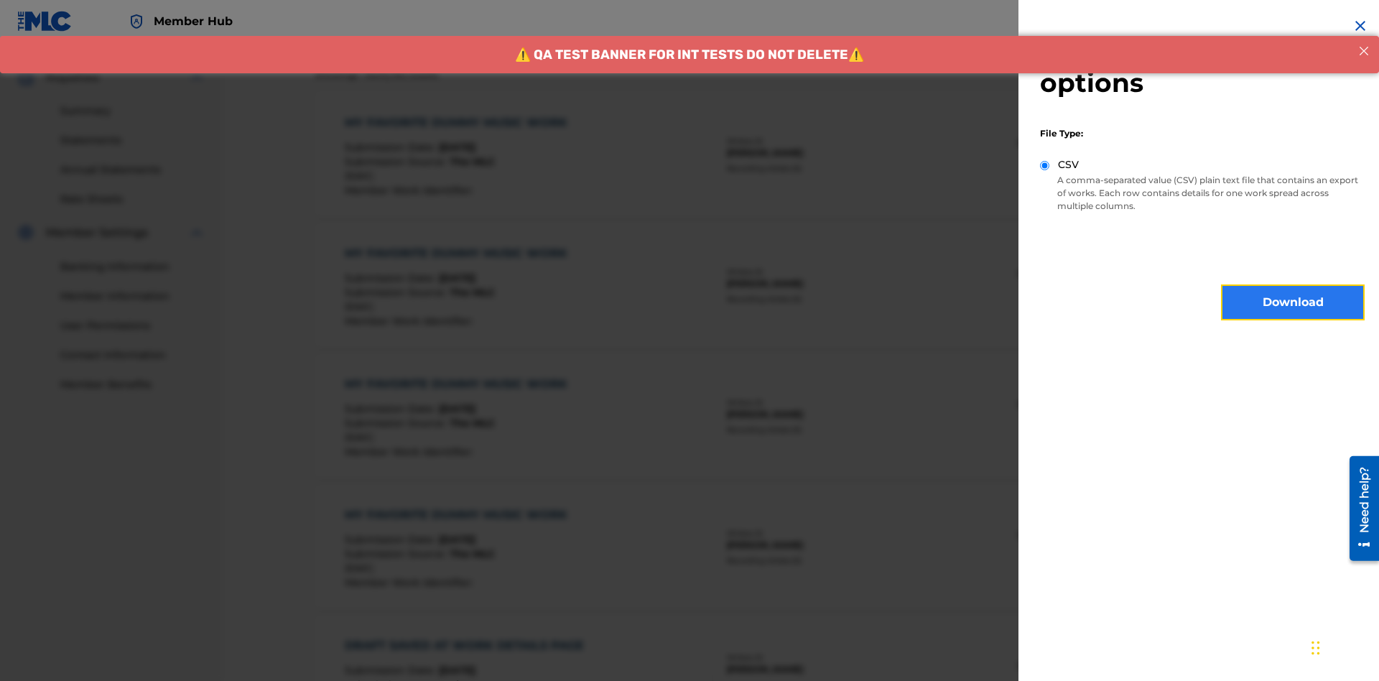
click at [1293, 302] on button "Download" at bounding box center [1293, 302] width 144 height 36
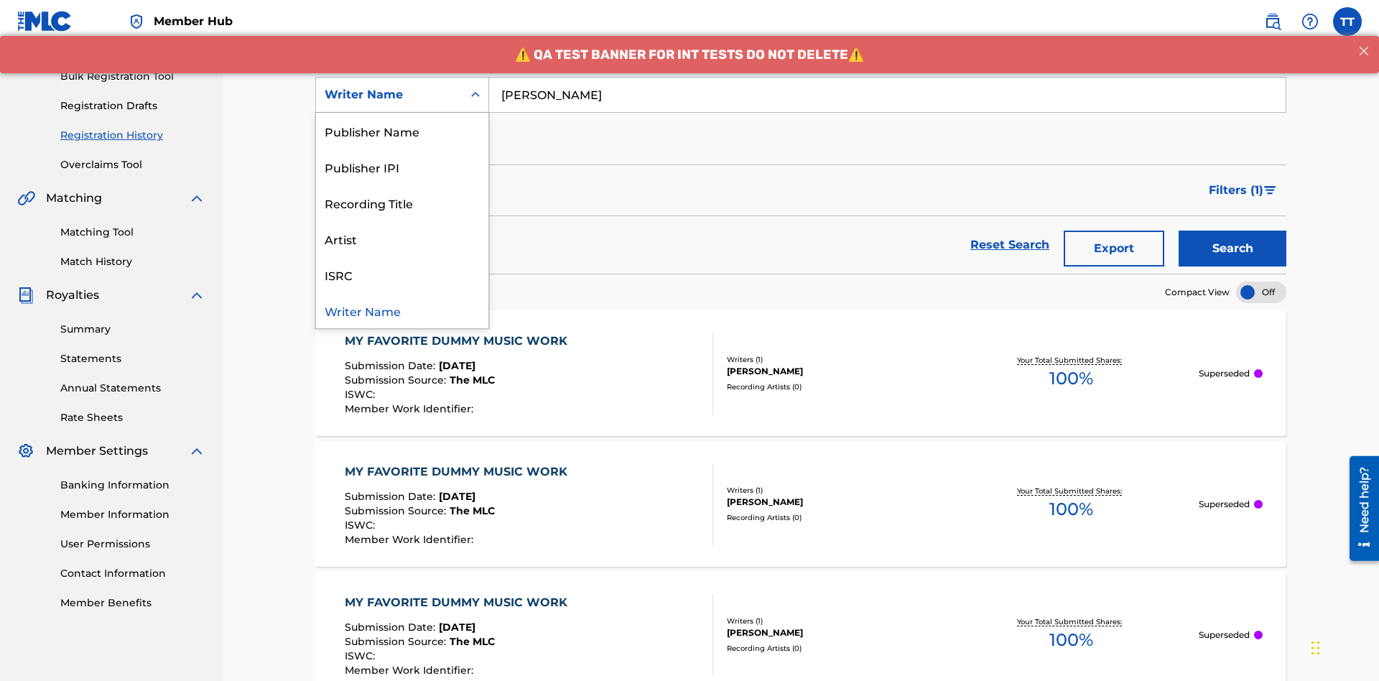
click at [402, 113] on div "Writer IPI" at bounding box center [402, 95] width 172 height 36
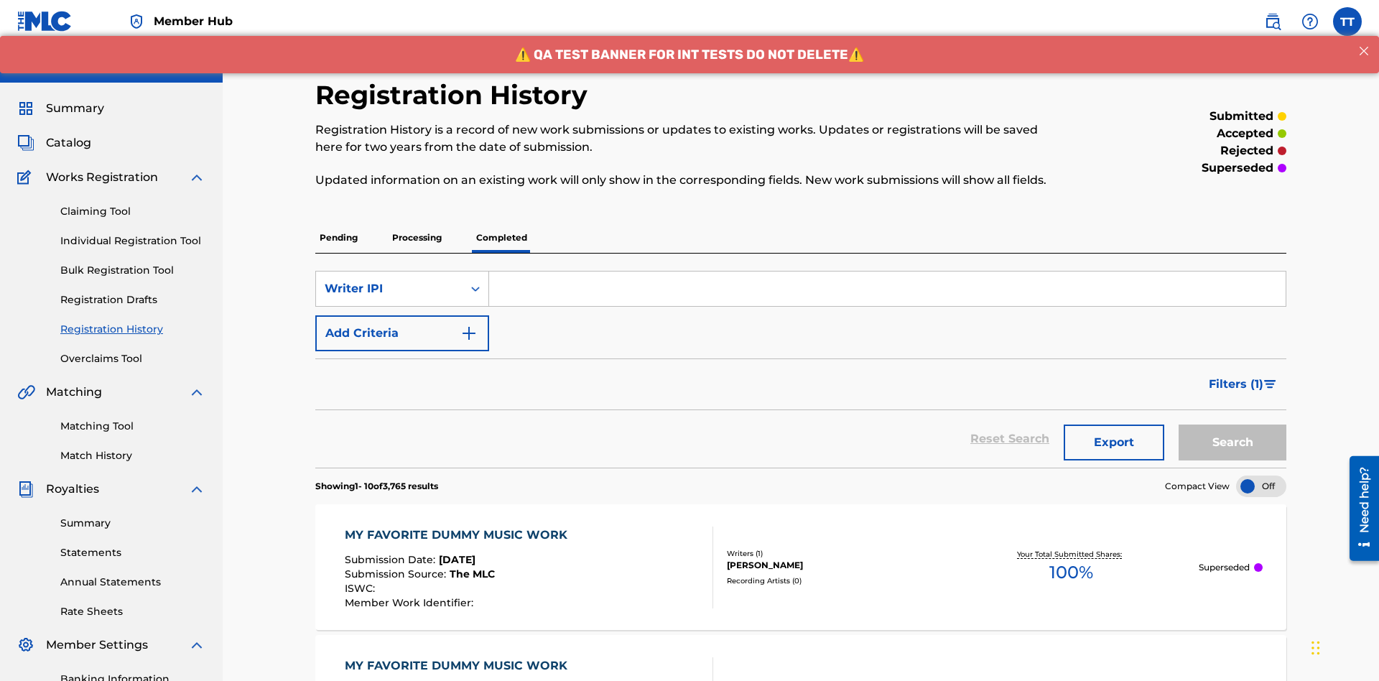
click at [887, 271] on input "Search Form" at bounding box center [887, 288] width 796 height 34
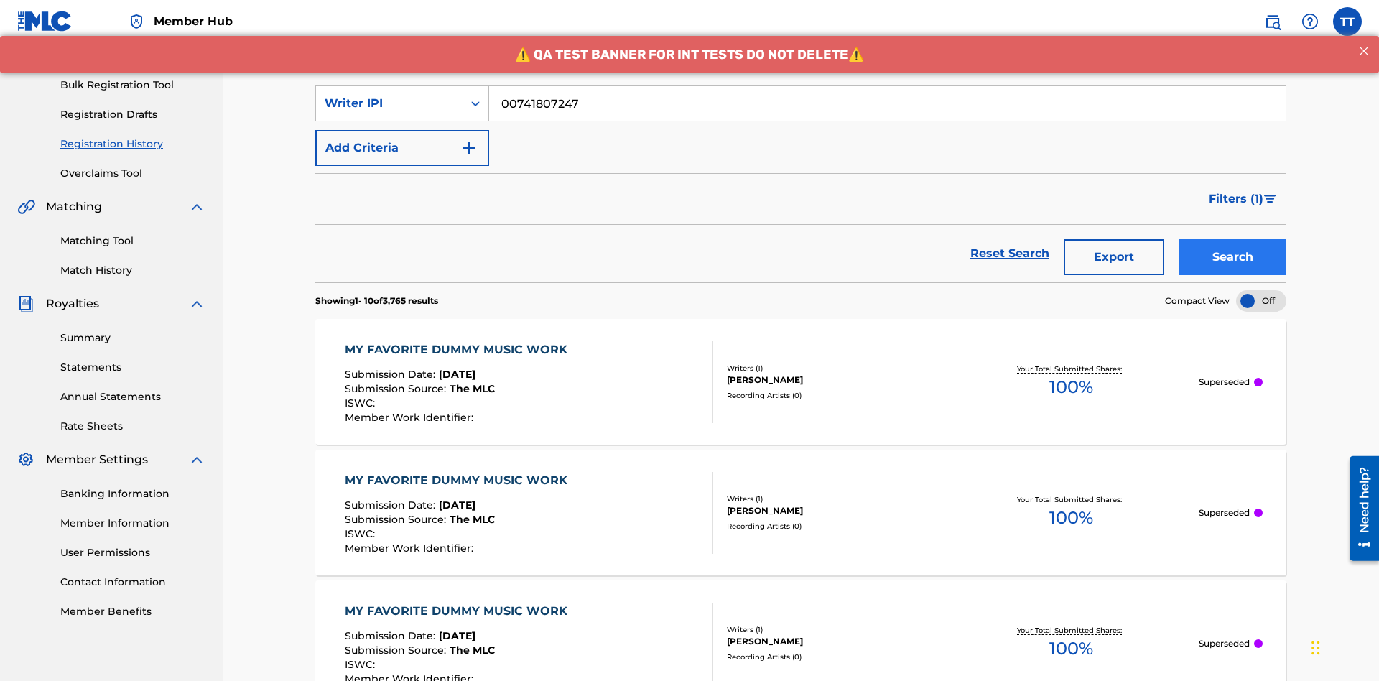
type input "00741807247"
click at [1232, 239] on button "Search" at bounding box center [1232, 257] width 108 height 36
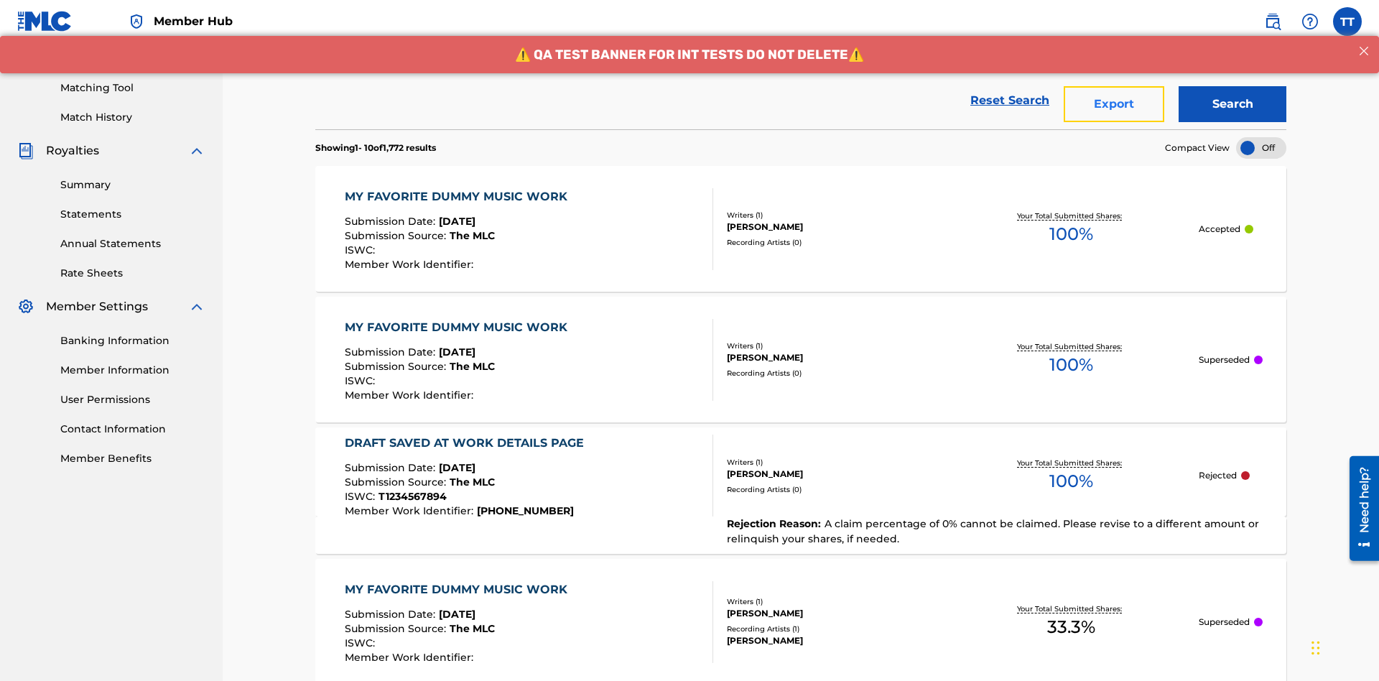
click at [1114, 104] on button "Export" at bounding box center [1113, 104] width 101 height 36
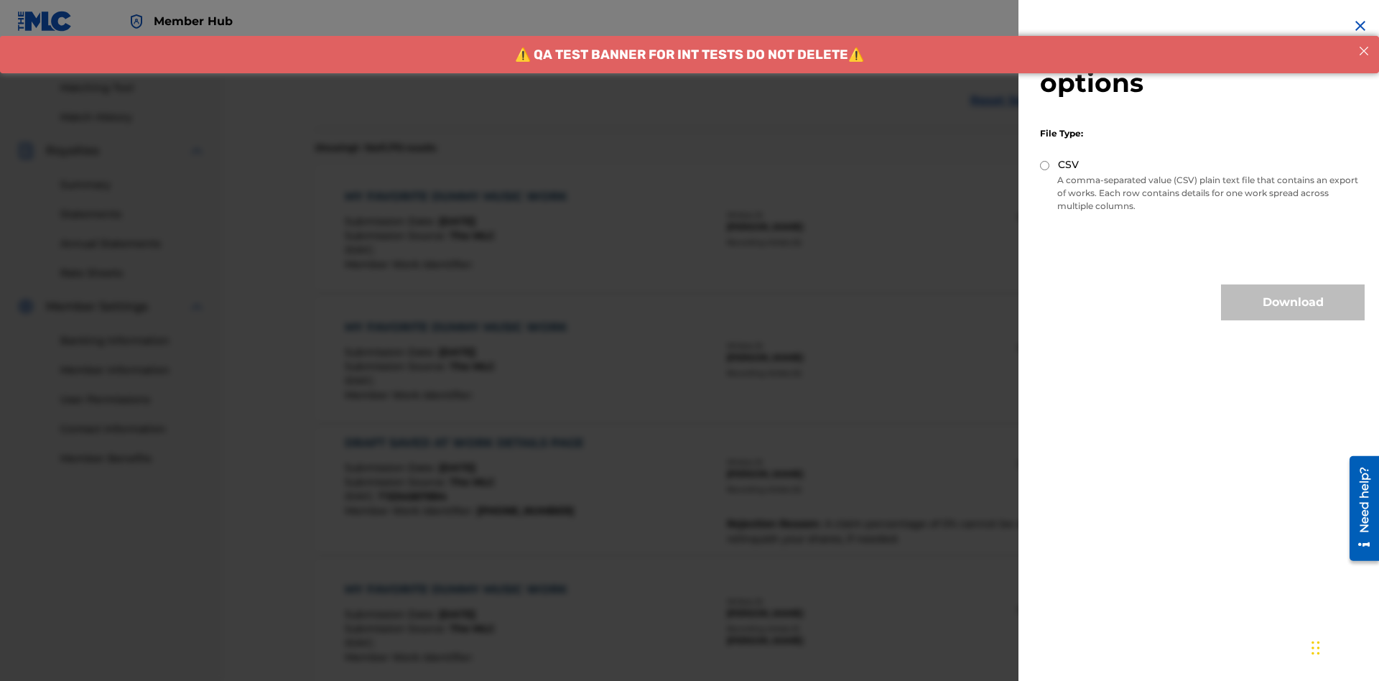
click at [1045, 165] on input "CSV" at bounding box center [1044, 165] width 9 height 9
radio input "true"
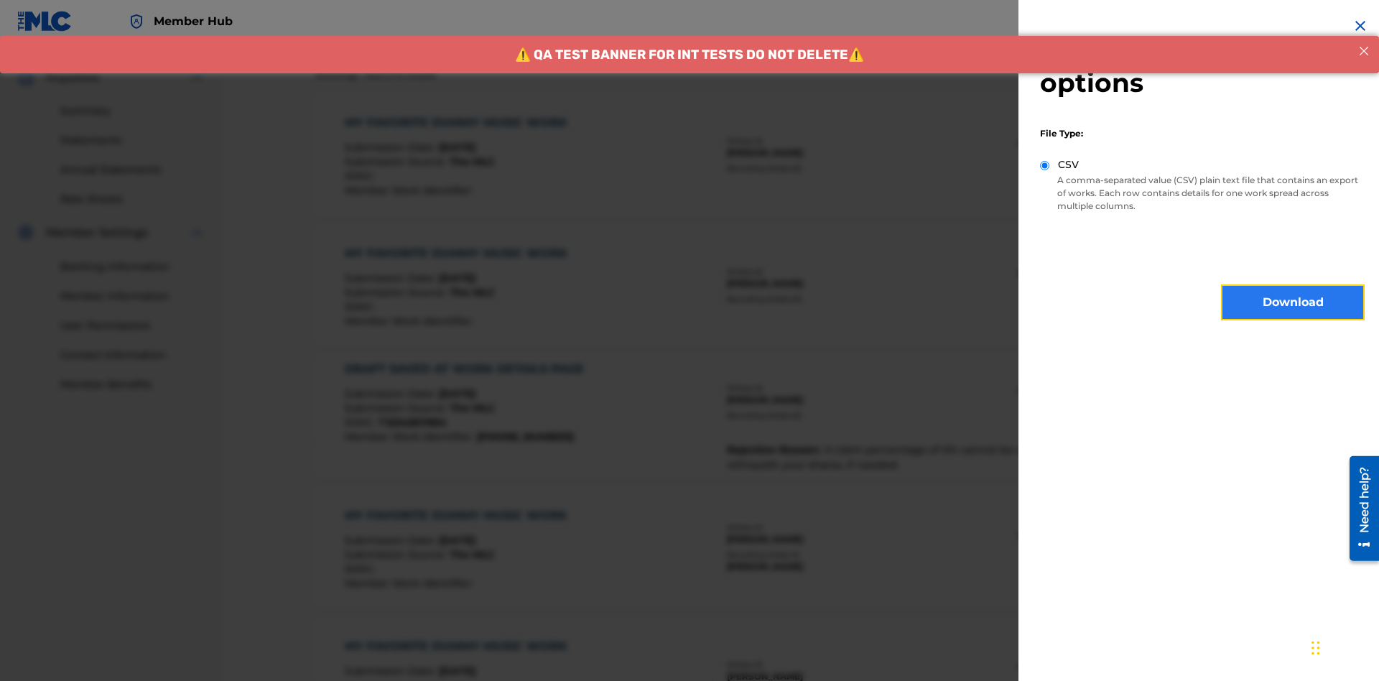
click at [1293, 302] on button "Download" at bounding box center [1293, 302] width 144 height 36
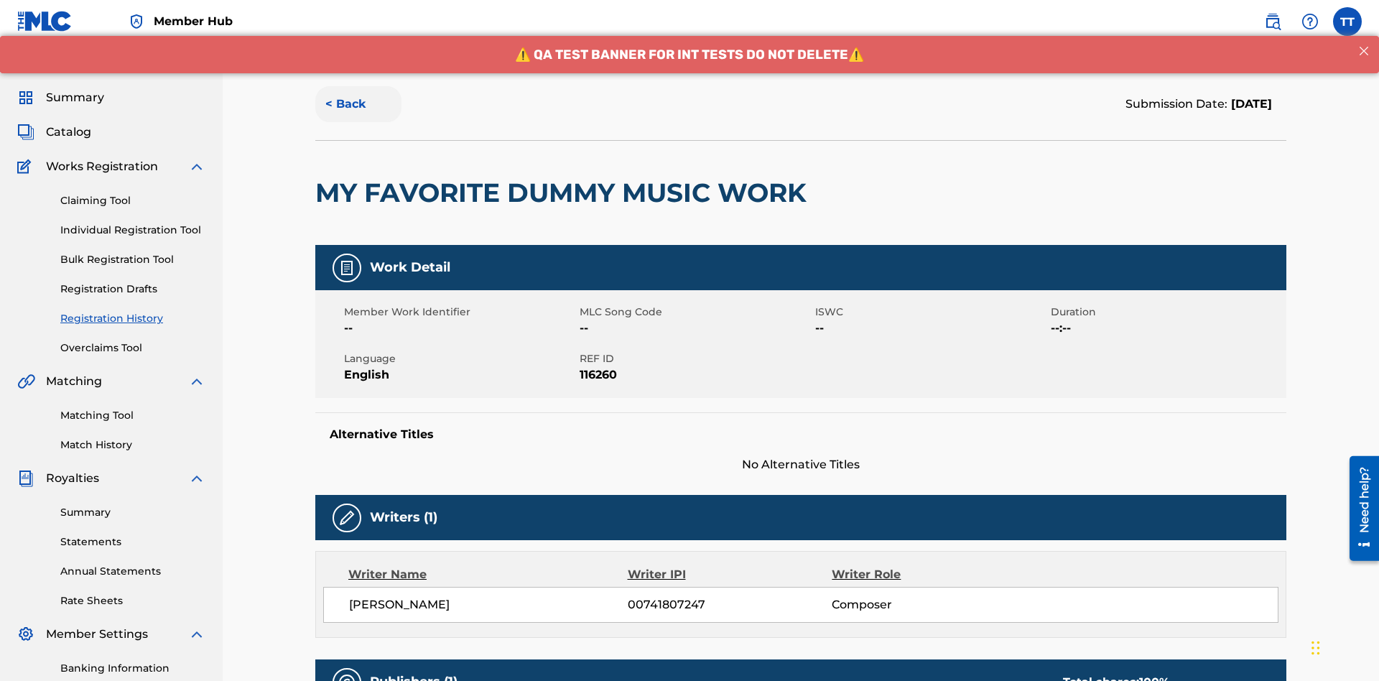
click at [358, 104] on button "< Back" at bounding box center [358, 104] width 86 height 36
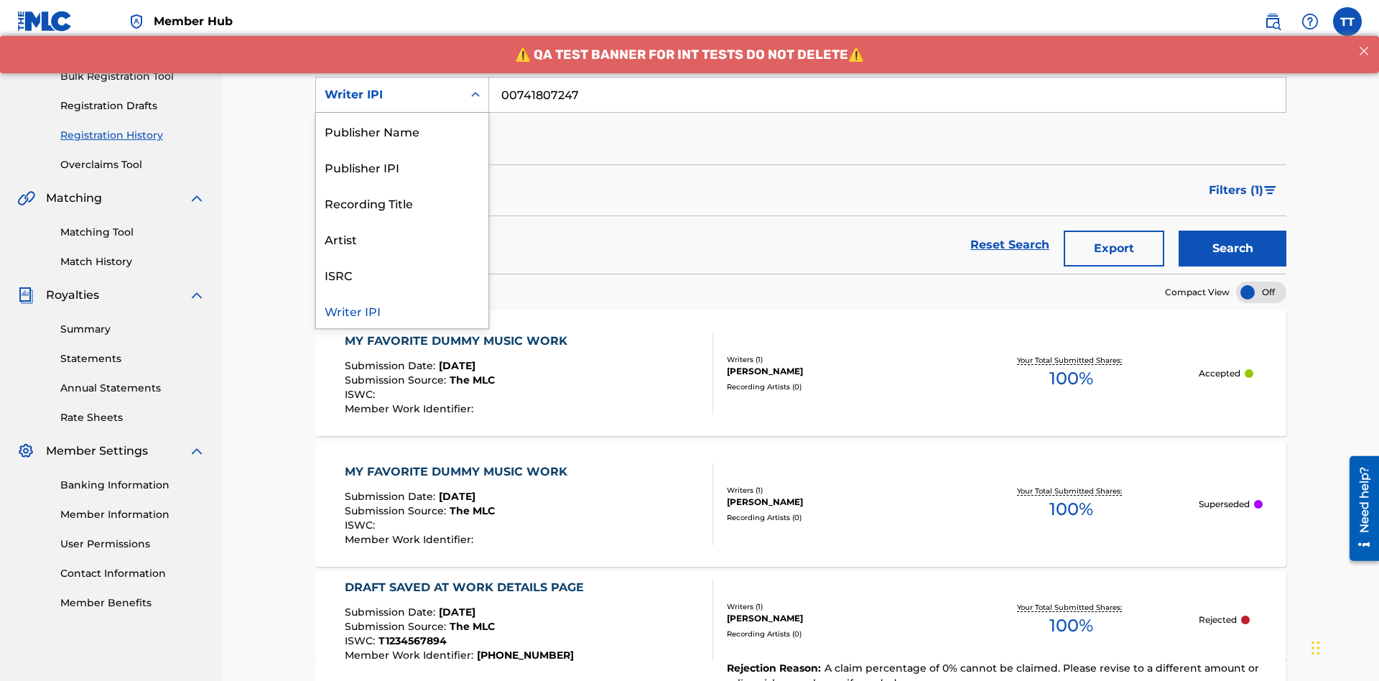
click at [402, 131] on div "Publisher Name" at bounding box center [402, 131] width 172 height 36
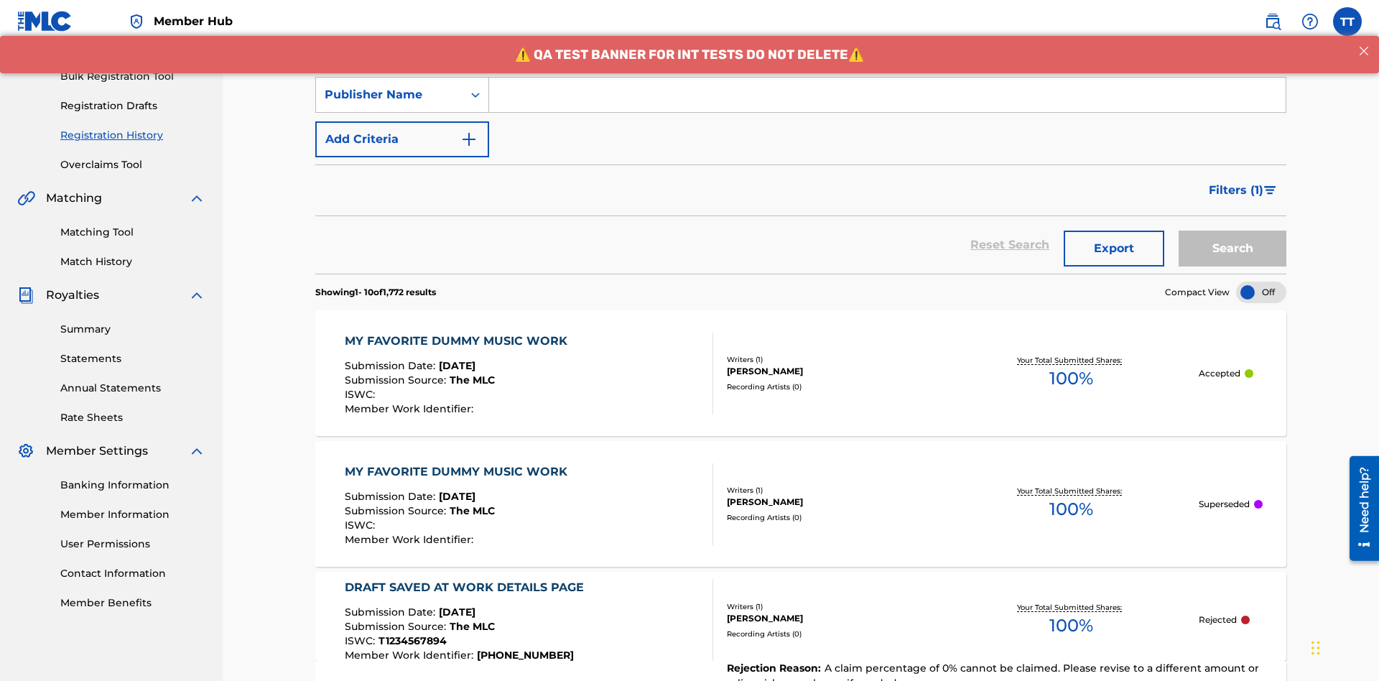
click at [887, 103] on input "Search Form" at bounding box center [887, 95] width 796 height 34
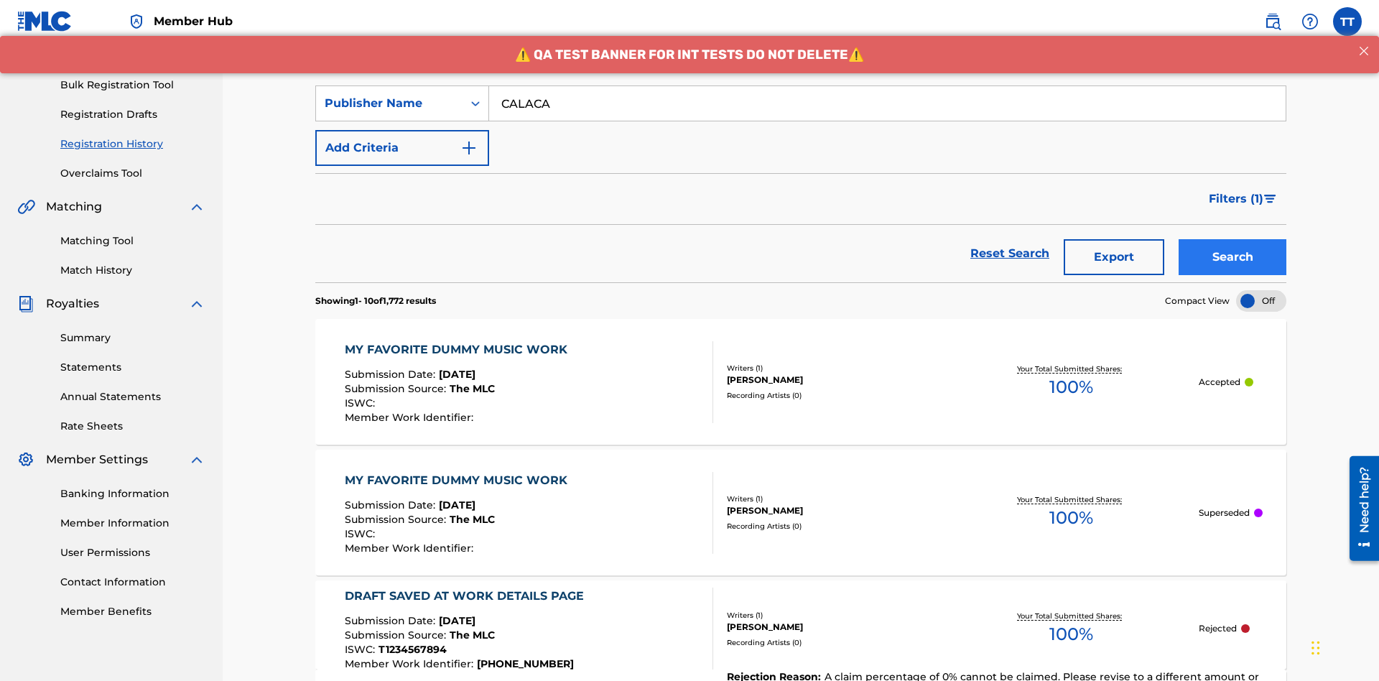
type input "CALACA"
click at [1232, 239] on button "Search" at bounding box center [1232, 257] width 108 height 36
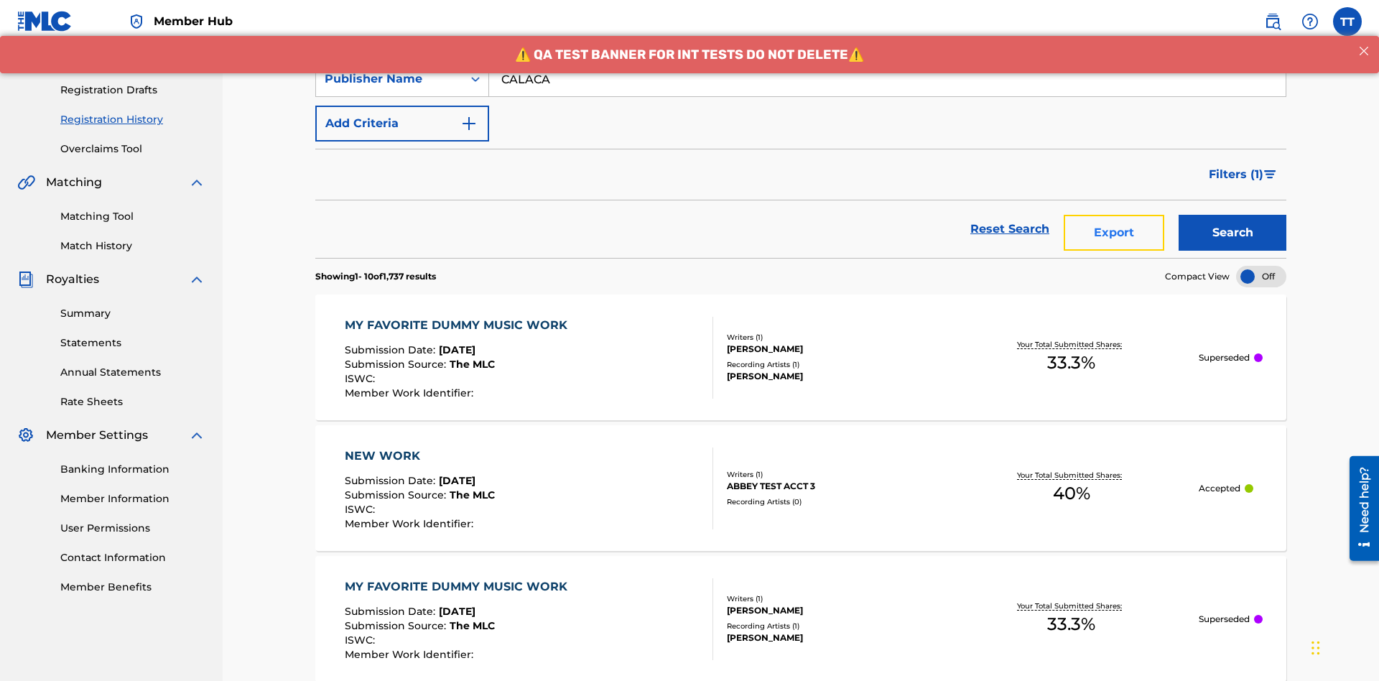
click at [1114, 215] on button "Export" at bounding box center [1113, 233] width 101 height 36
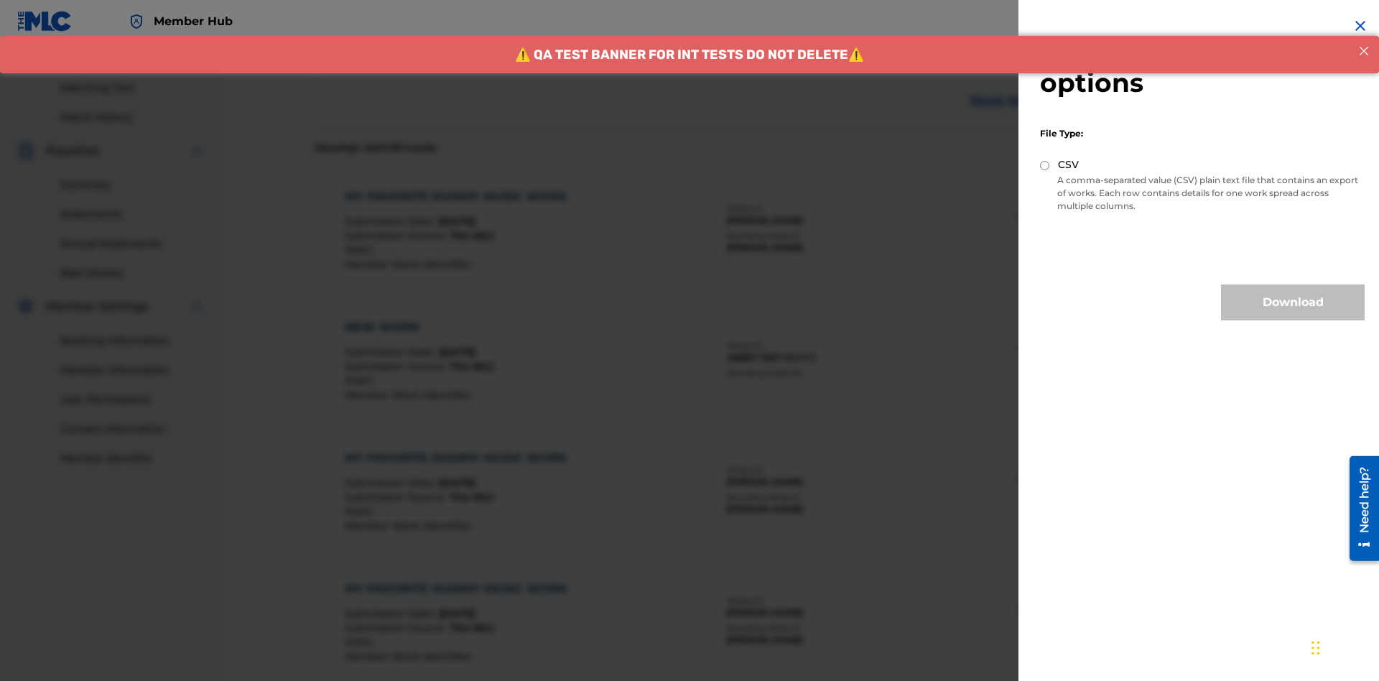
click at [1045, 165] on input "CSV" at bounding box center [1044, 165] width 9 height 9
radio input "true"
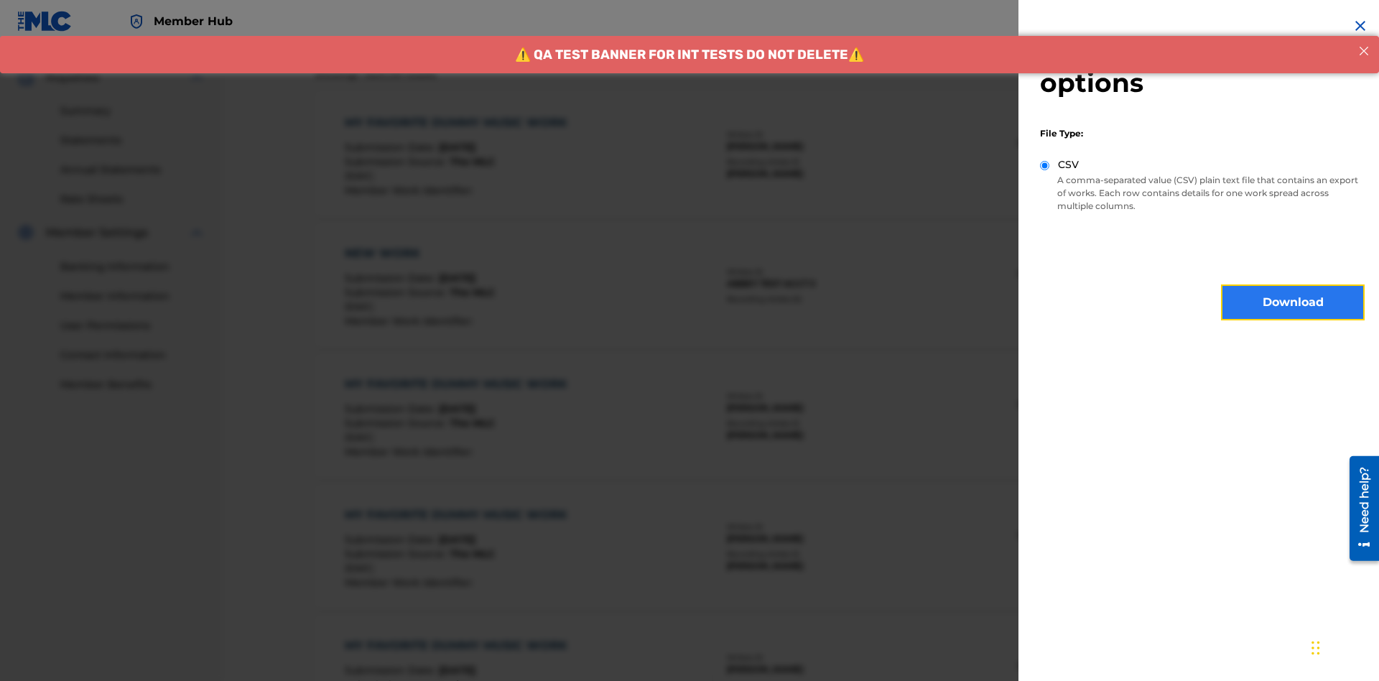
click at [1293, 302] on button "Download" at bounding box center [1293, 302] width 144 height 36
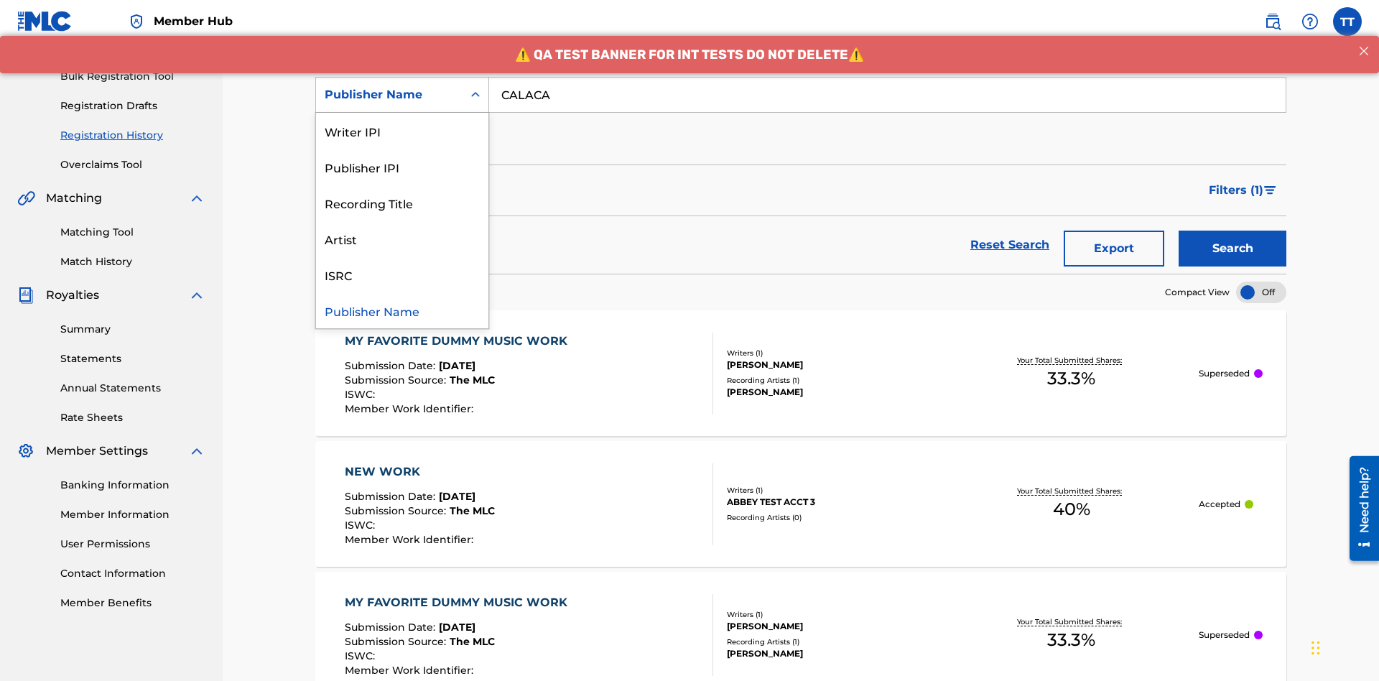
click at [402, 167] on div "Publisher IPI" at bounding box center [402, 167] width 172 height 36
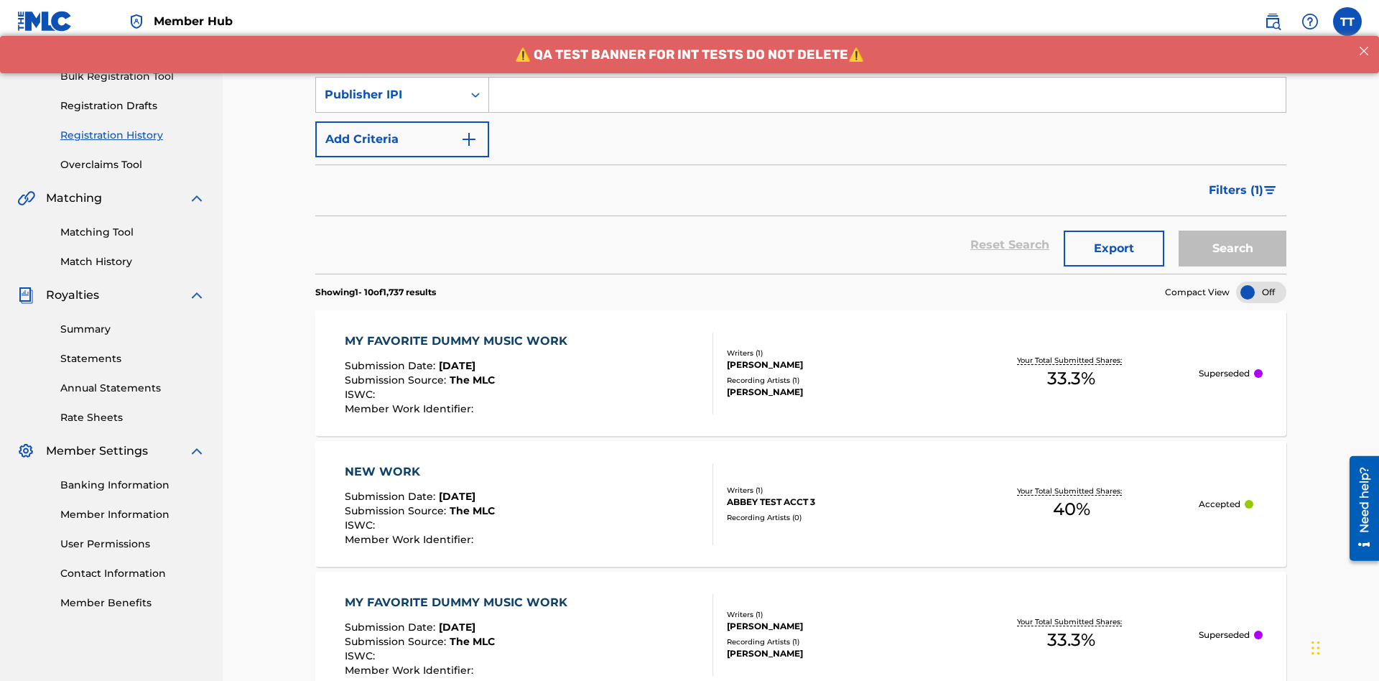
click at [887, 103] on input "Search Form" at bounding box center [887, 95] width 796 height 34
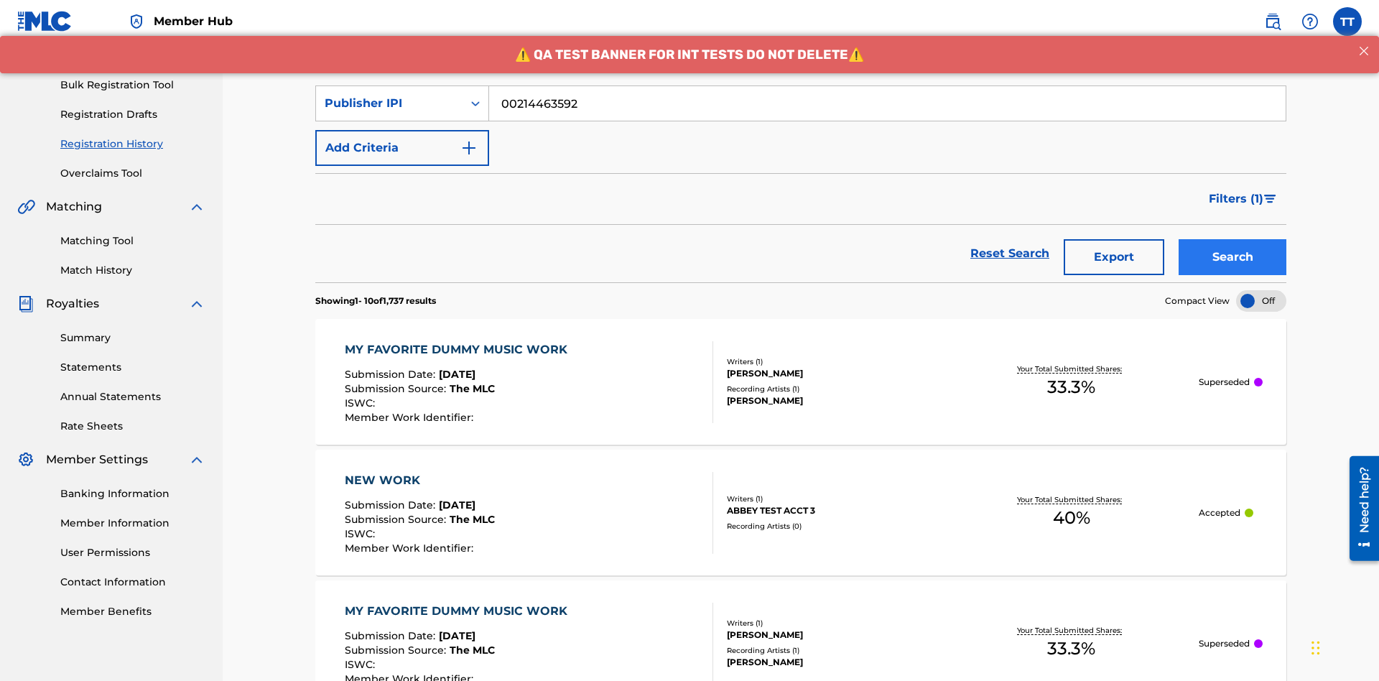
type input "00214463592"
click at [1232, 239] on button "Search" at bounding box center [1232, 257] width 108 height 36
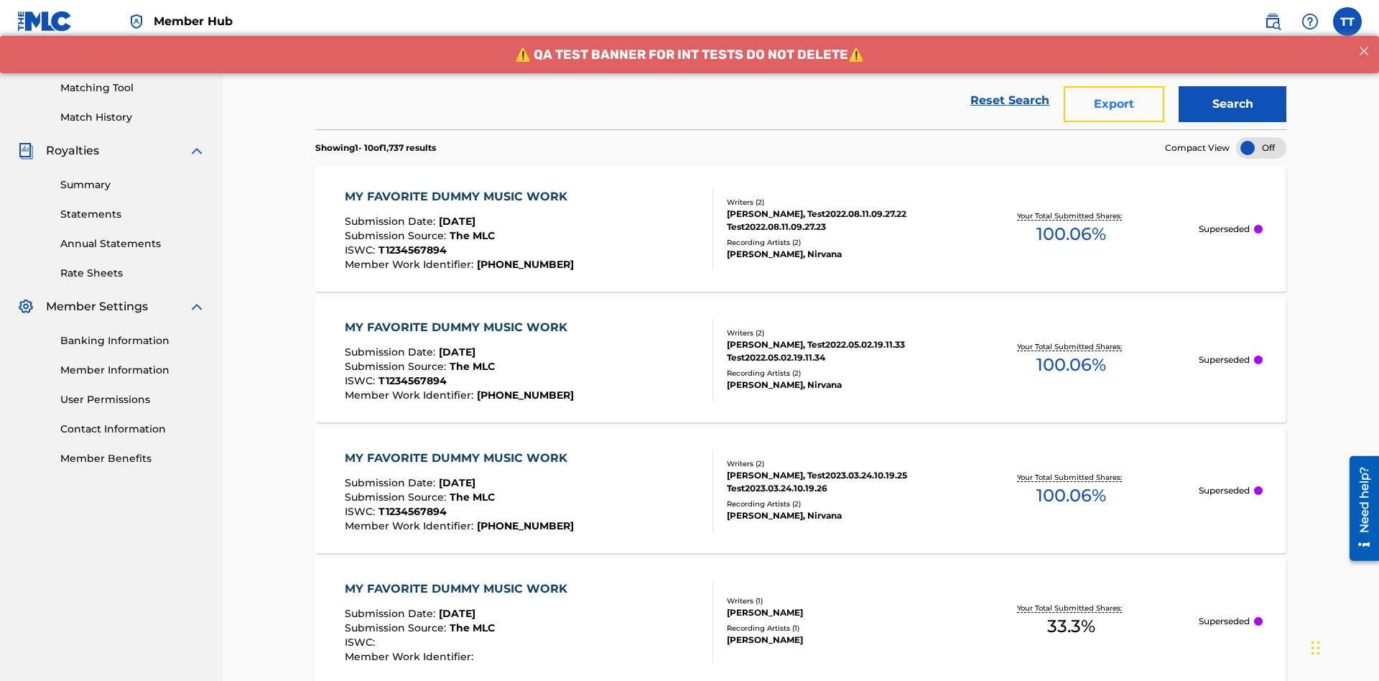
click at [1114, 104] on button "Export" at bounding box center [1113, 104] width 101 height 36
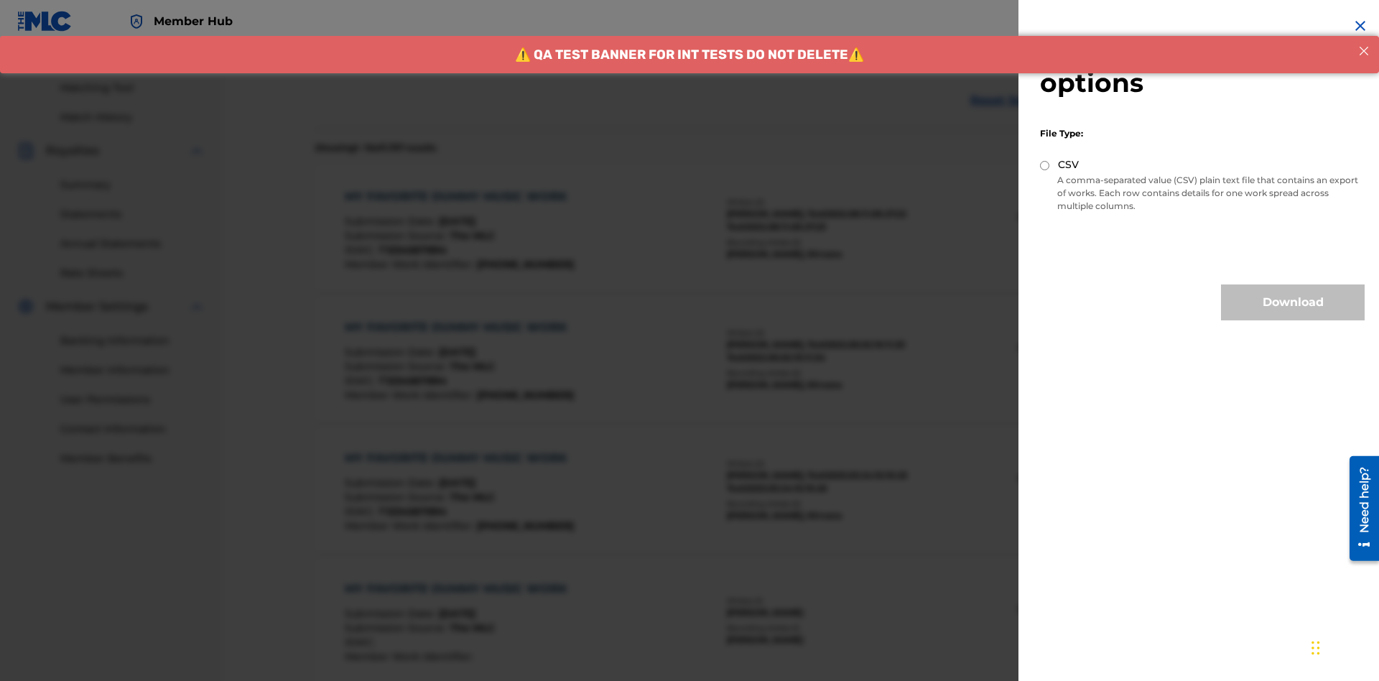
click at [1045, 165] on input "CSV" at bounding box center [1044, 165] width 9 height 9
radio input "true"
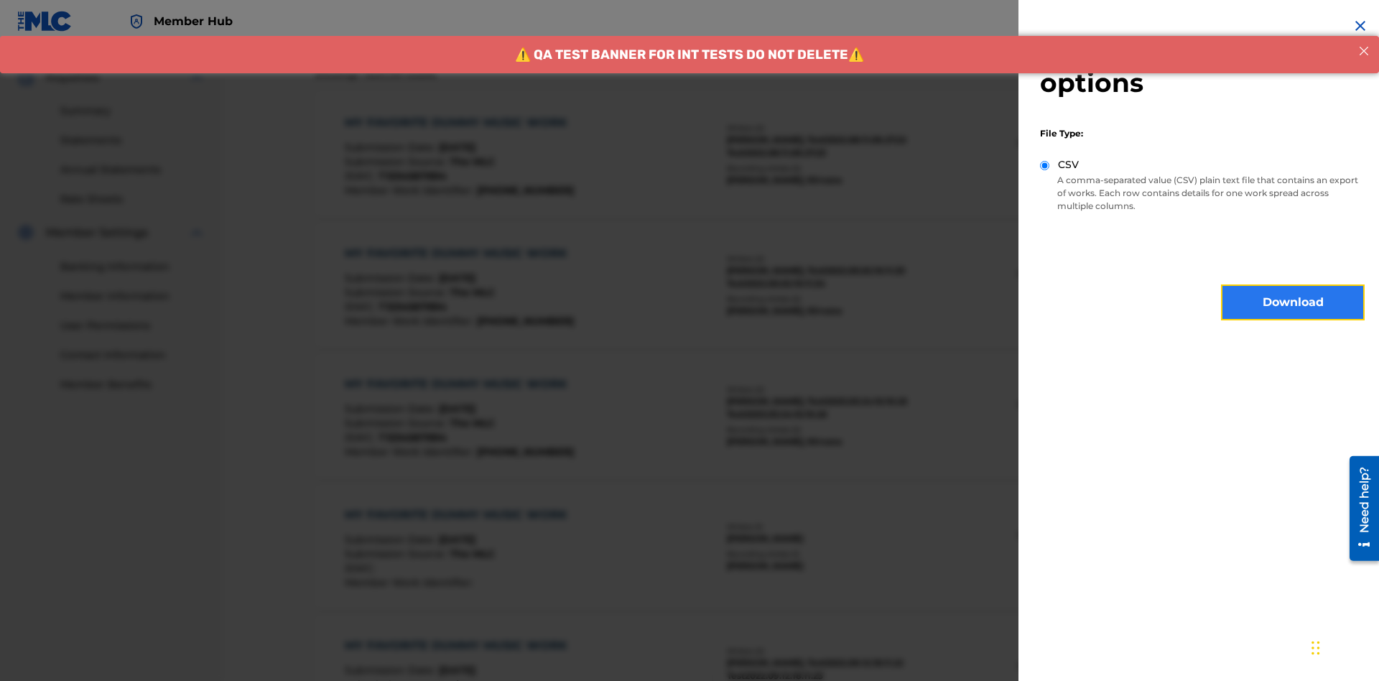
click at [1293, 302] on button "Download" at bounding box center [1293, 302] width 144 height 36
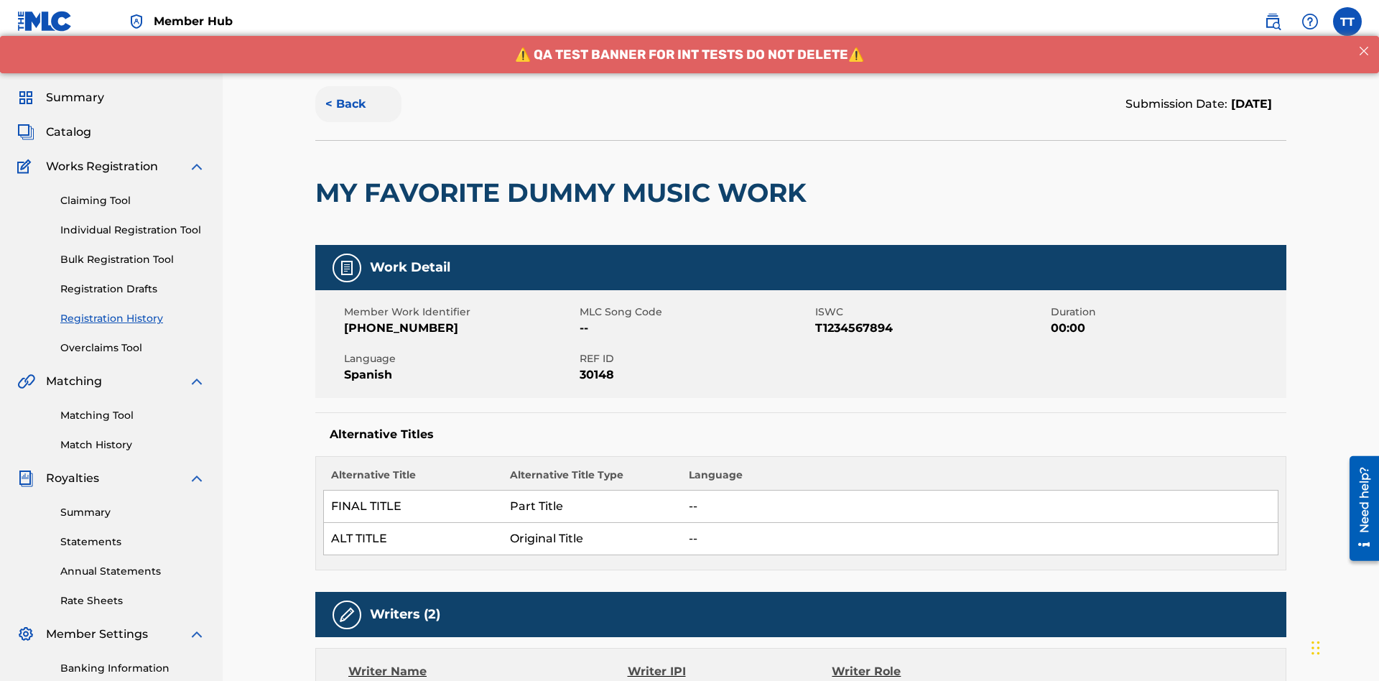
click at [358, 104] on button "< Back" at bounding box center [358, 104] width 86 height 36
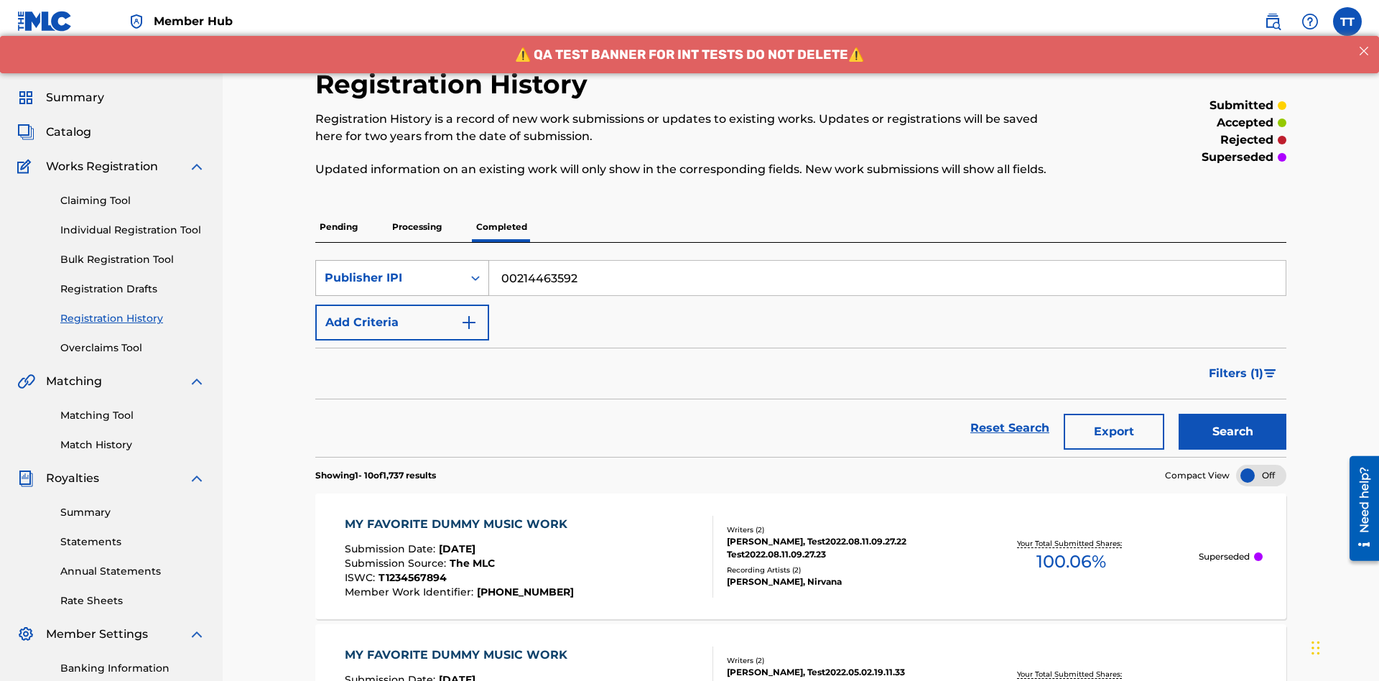
click at [389, 269] on div "Publisher IPI" at bounding box center [389, 277] width 129 height 17
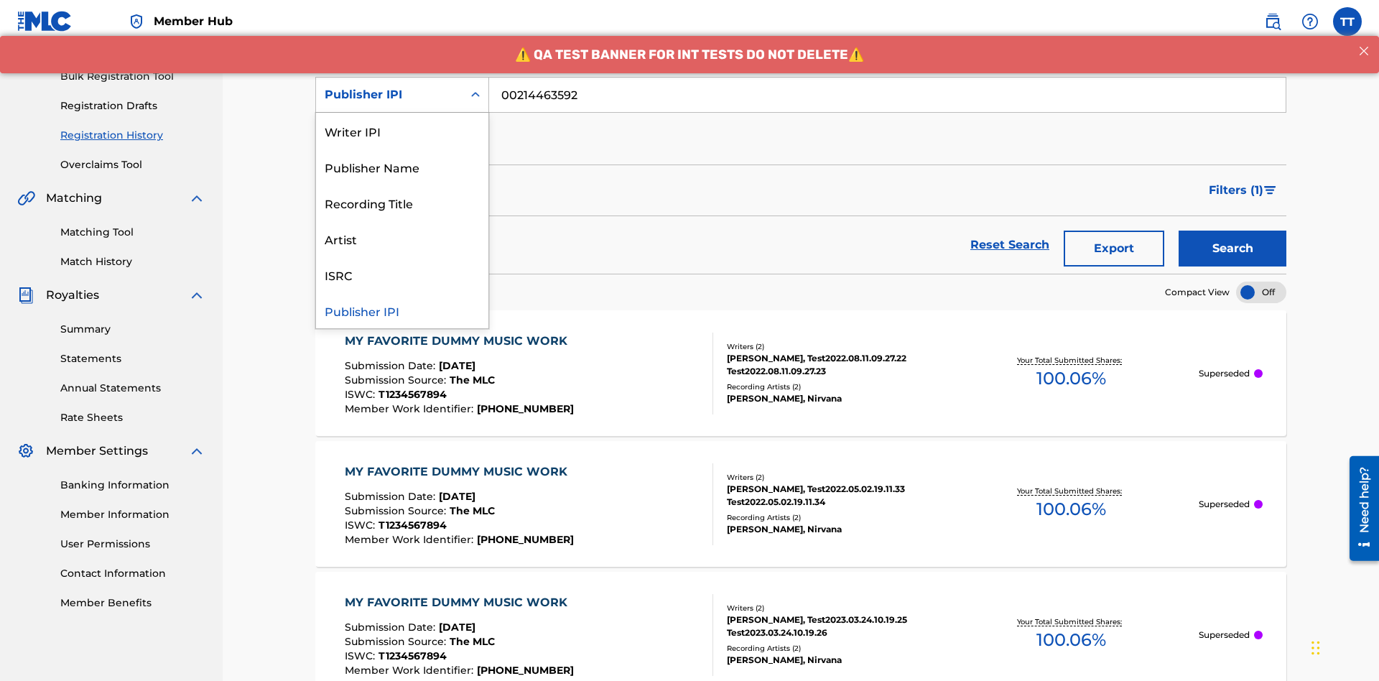
click at [402, 238] on div "Artist" at bounding box center [402, 238] width 172 height 36
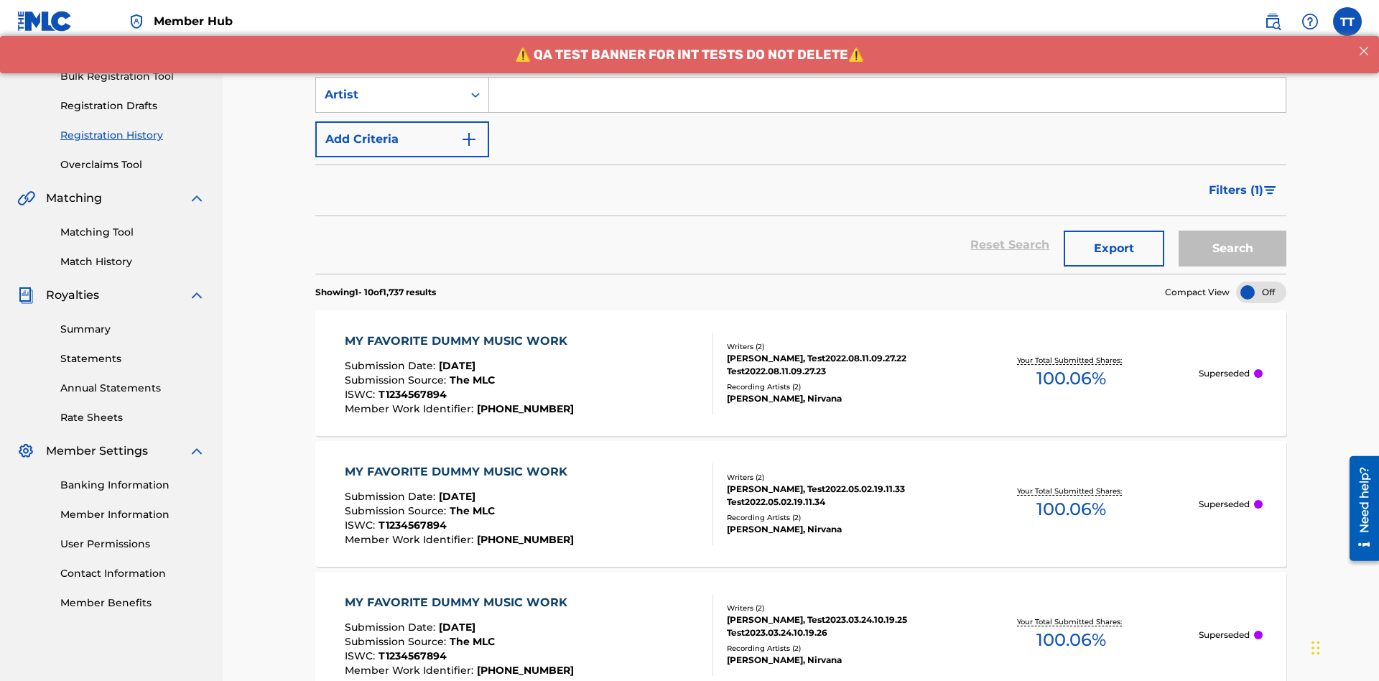
click at [887, 103] on input "Search Form" at bounding box center [887, 95] width 796 height 34
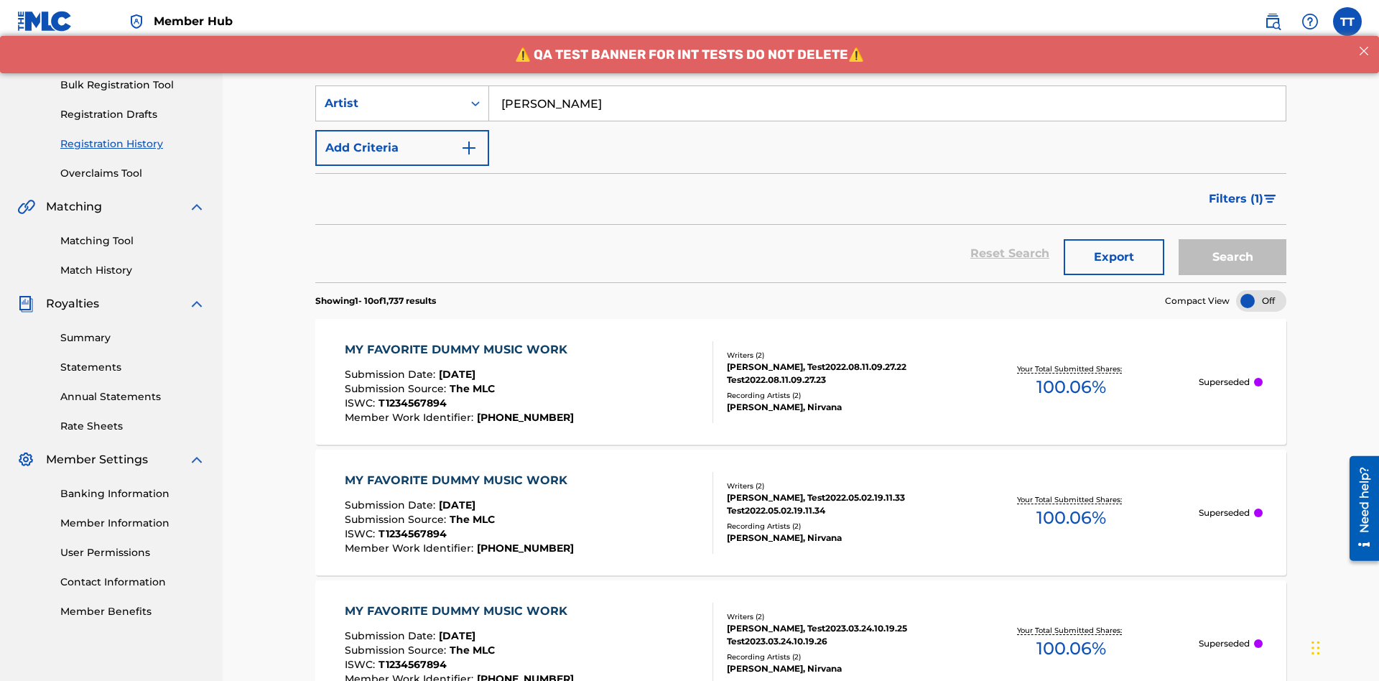
type input "[PERSON_NAME]"
